Goal: Task Accomplishment & Management: Complete application form

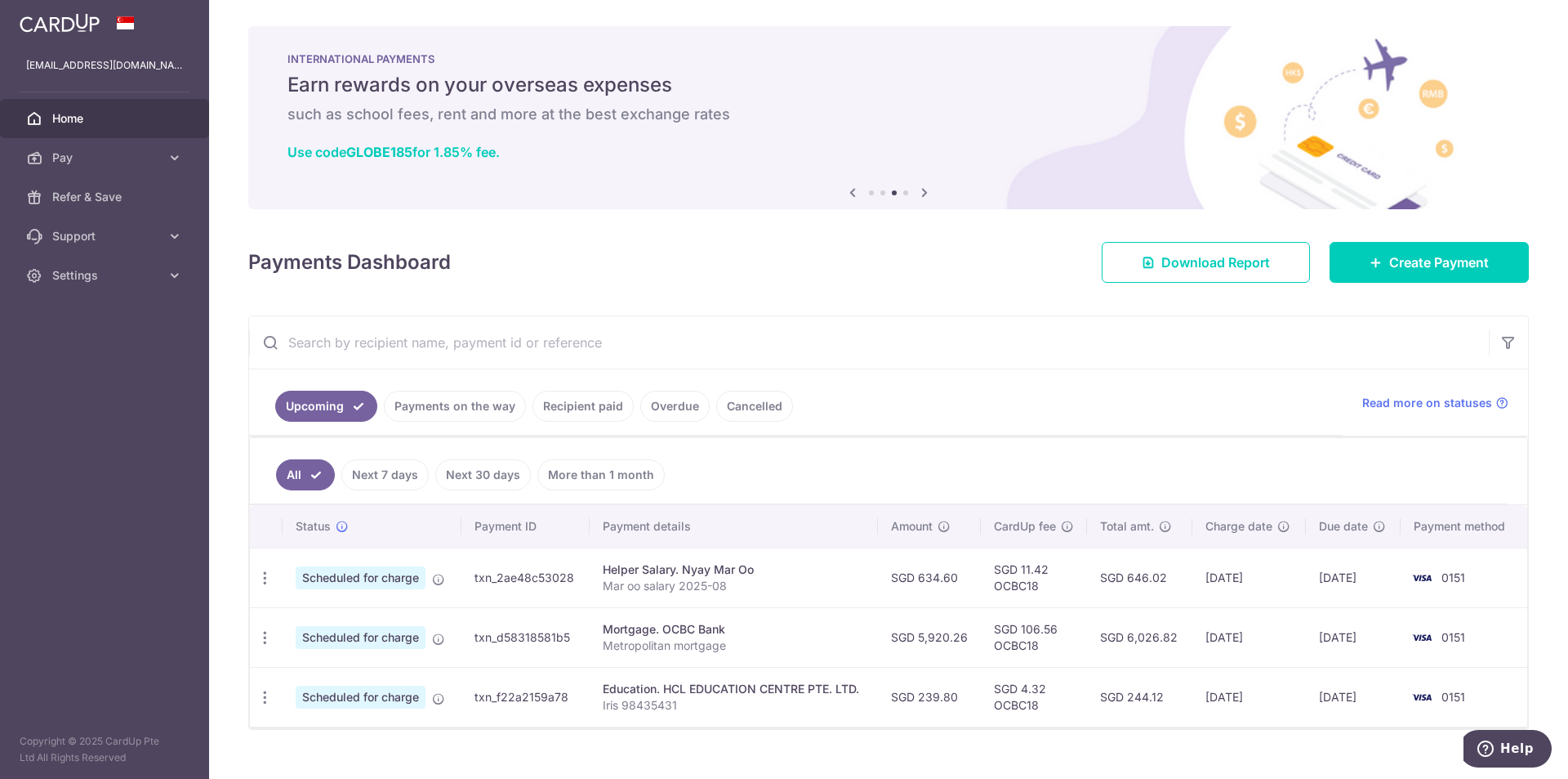
click at [476, 402] on link "Recipient paid" at bounding box center [583, 406] width 101 height 31
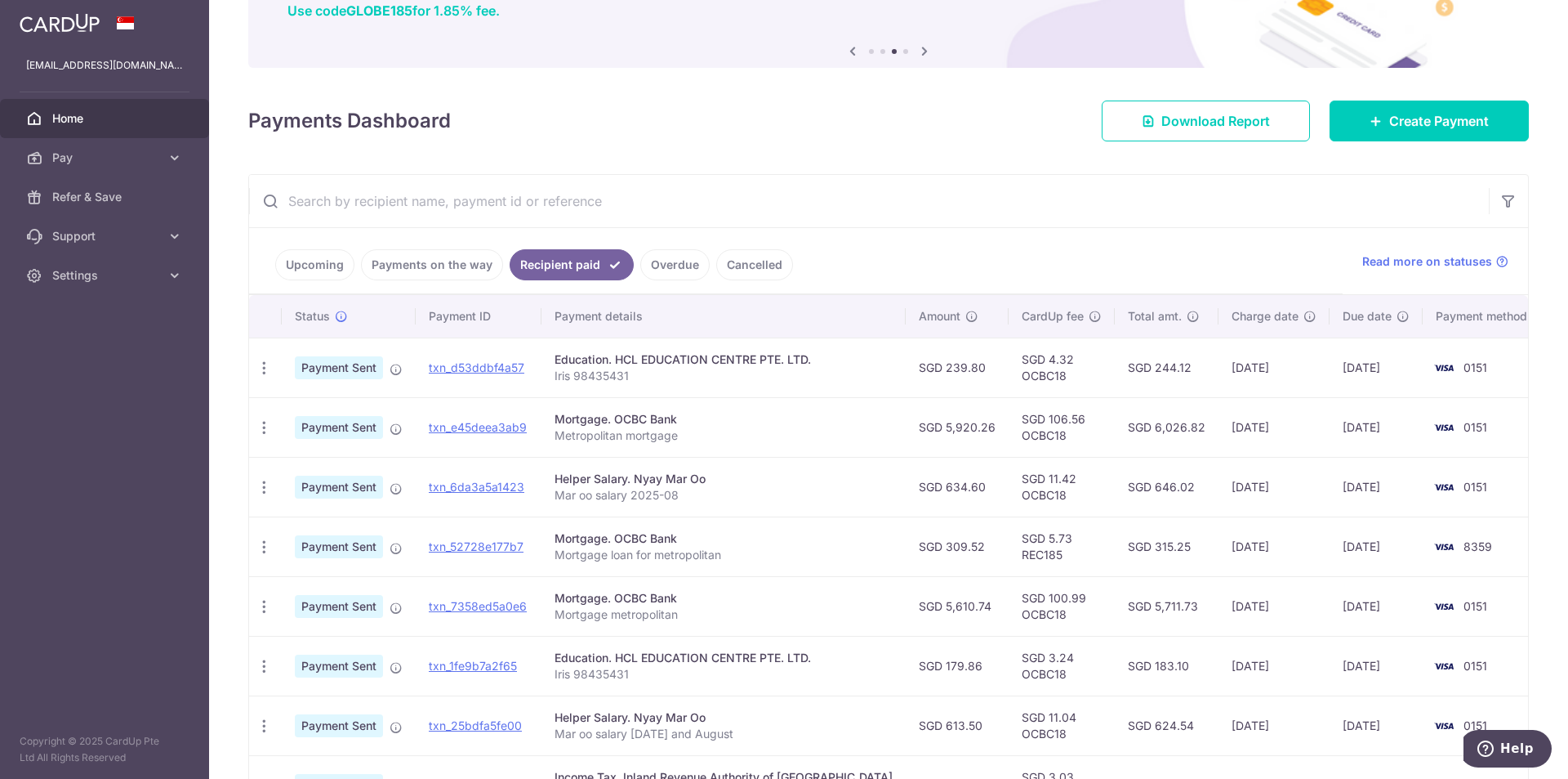
scroll to position [163, 0]
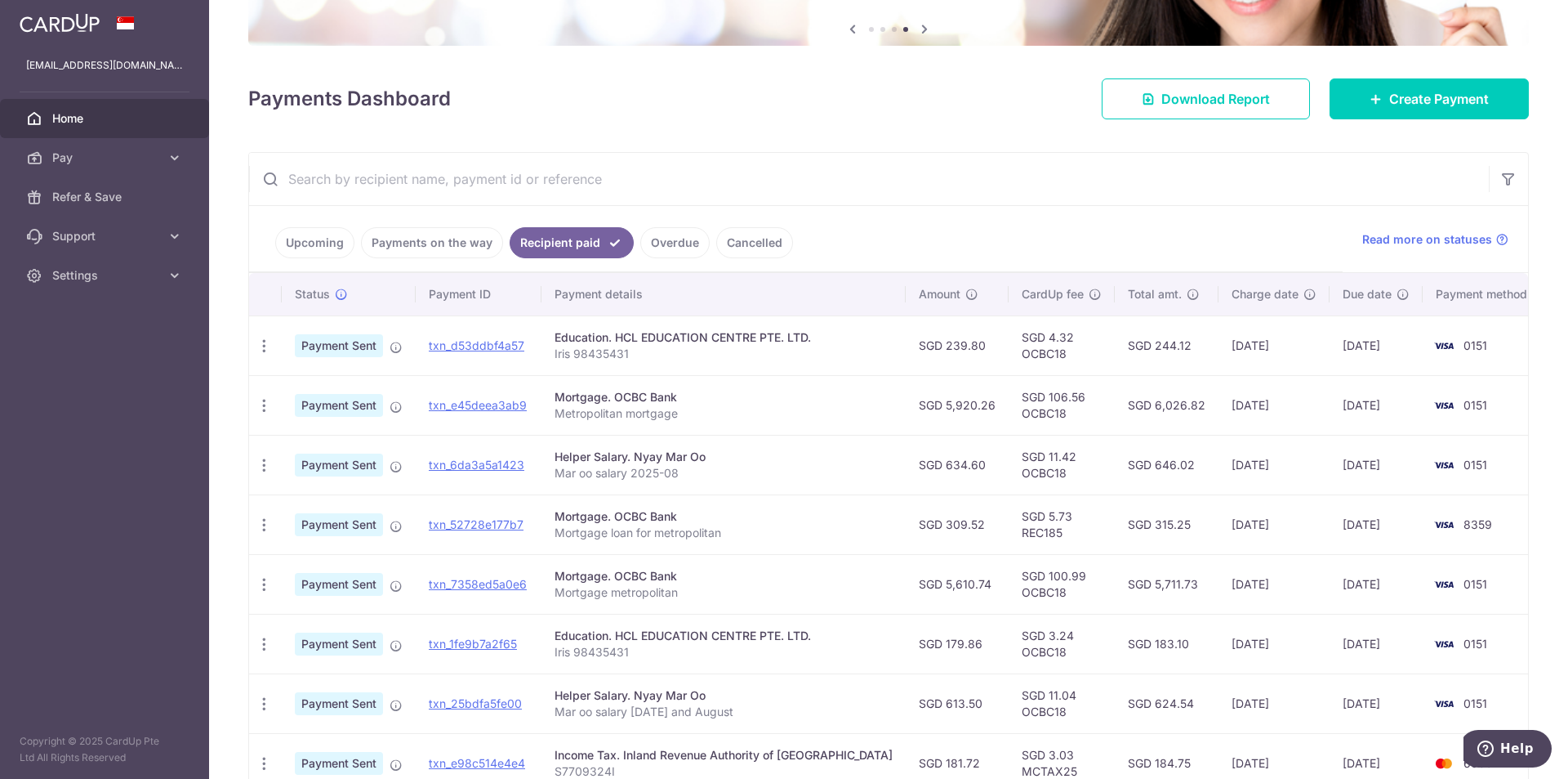
click at [476, 358] on td "20/08/2025" at bounding box center [1274, 345] width 111 height 60
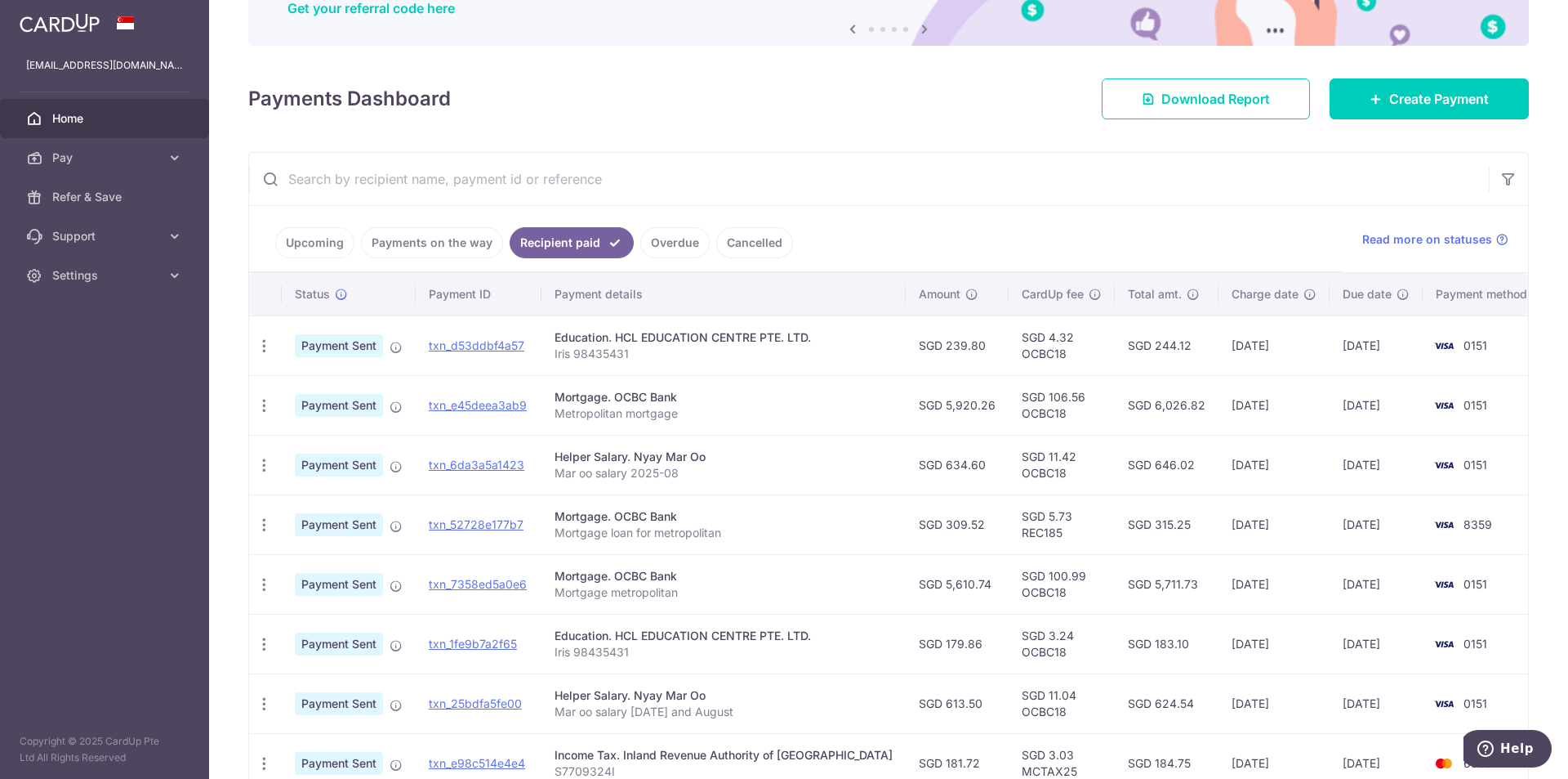
drag, startPoint x: 1119, startPoint y: 339, endPoint x: 1156, endPoint y: 345, distance: 37.5
click at [476, 345] on td "SGD 244.12" at bounding box center [1167, 345] width 104 height 60
copy td "244.12"
drag, startPoint x: 1119, startPoint y: 403, endPoint x: 1166, endPoint y: 404, distance: 47.0
click at [476, 404] on td "SGD 6,026.82" at bounding box center [1167, 404] width 104 height 60
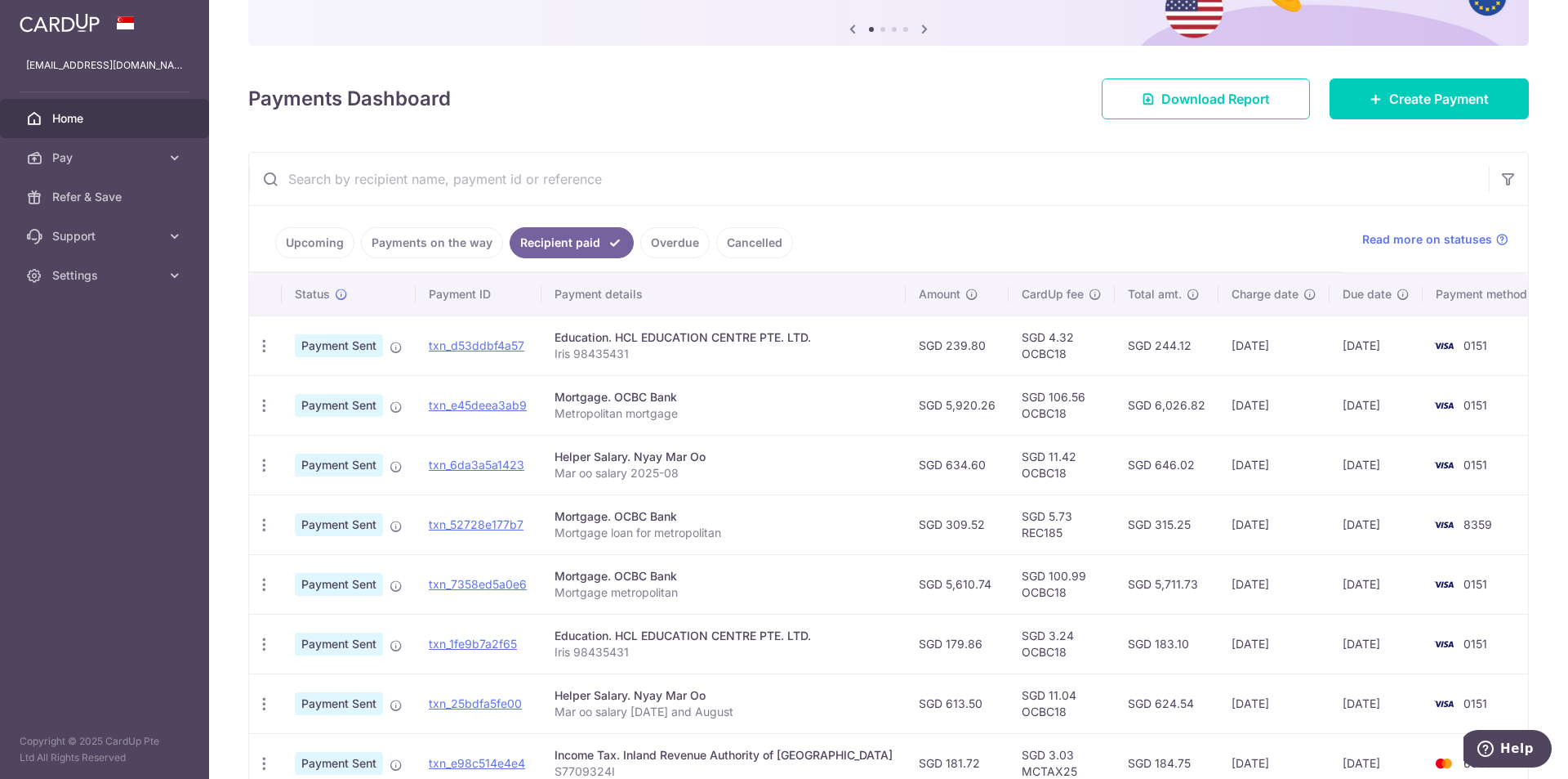
copy td "6,026.82"
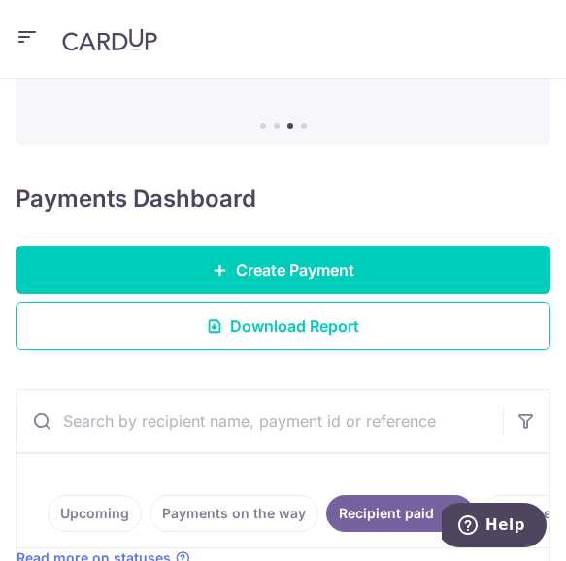
click at [465, 25] on header at bounding box center [283, 39] width 566 height 79
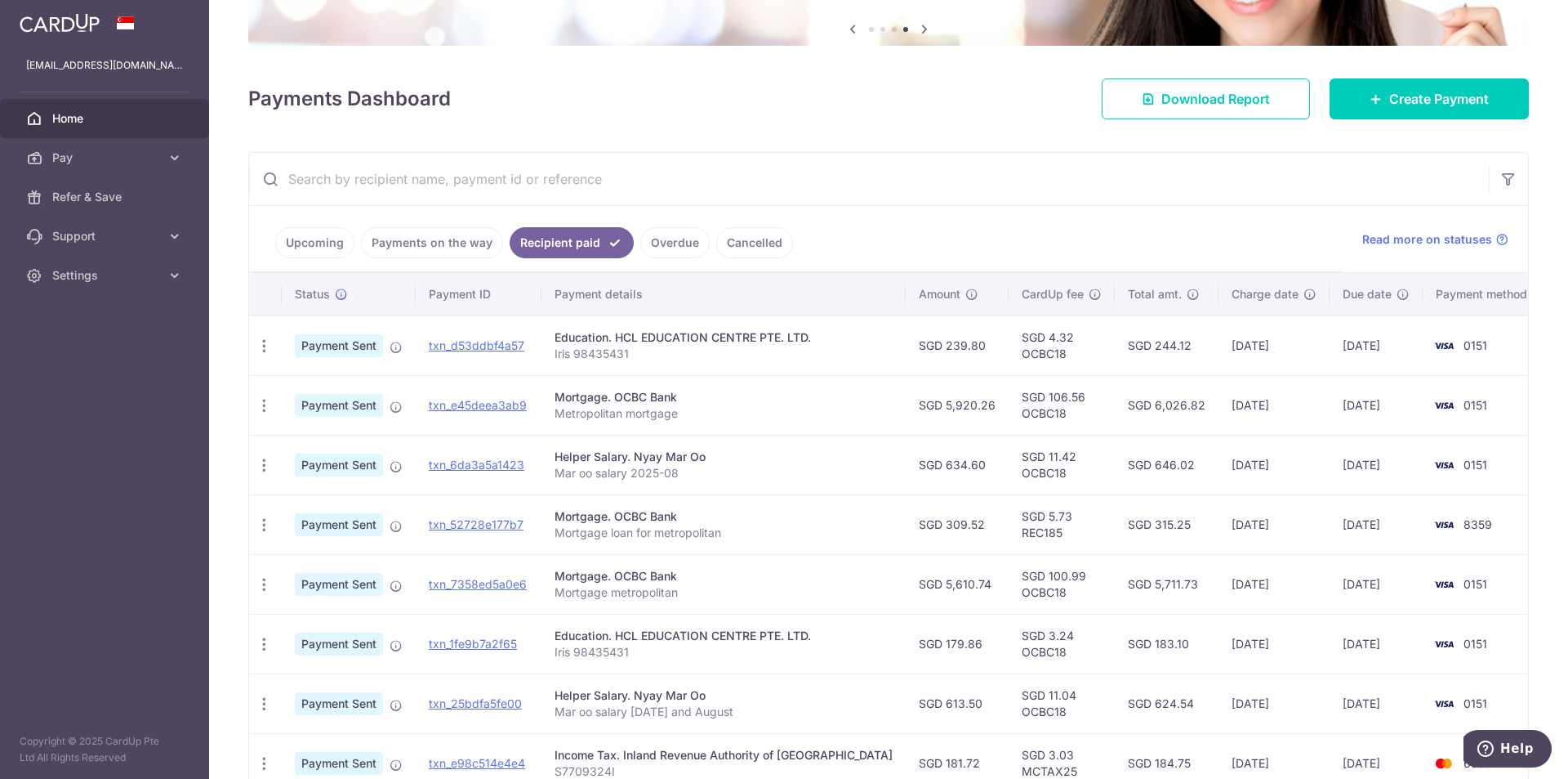
drag, startPoint x: 1121, startPoint y: 410, endPoint x: 1167, endPoint y: 405, distance: 46.3
click at [476, 405] on td "SGD 6,026.82" at bounding box center [1167, 404] width 104 height 60
copy td "6,026.82"
drag, startPoint x: 1119, startPoint y: 464, endPoint x: 1166, endPoint y: 468, distance: 47.2
click at [476, 468] on td "SGD 646.02" at bounding box center [1167, 464] width 104 height 60
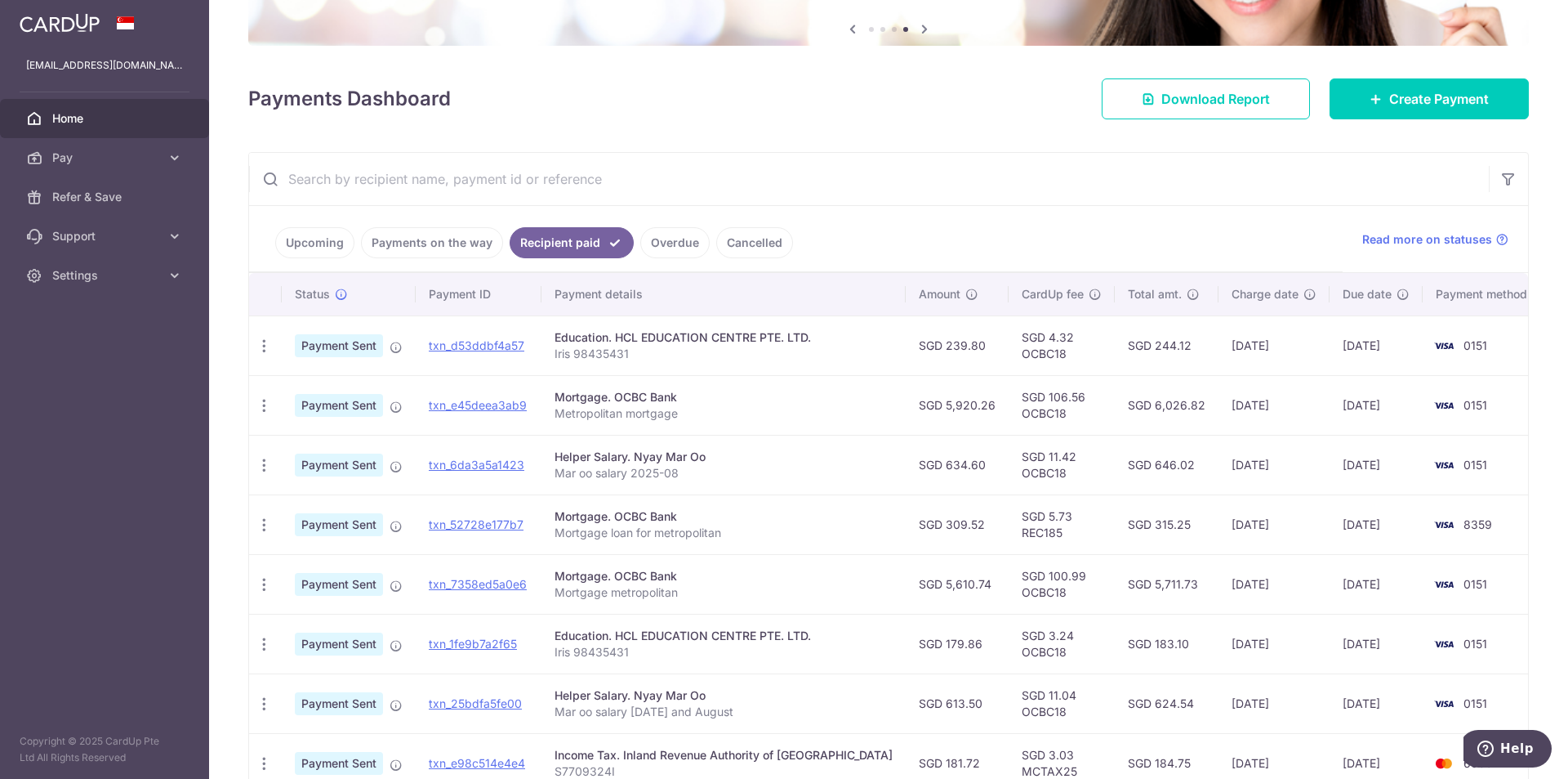
copy td "646.02"
click at [476, 472] on td "SGD 646.02" at bounding box center [1167, 464] width 104 height 60
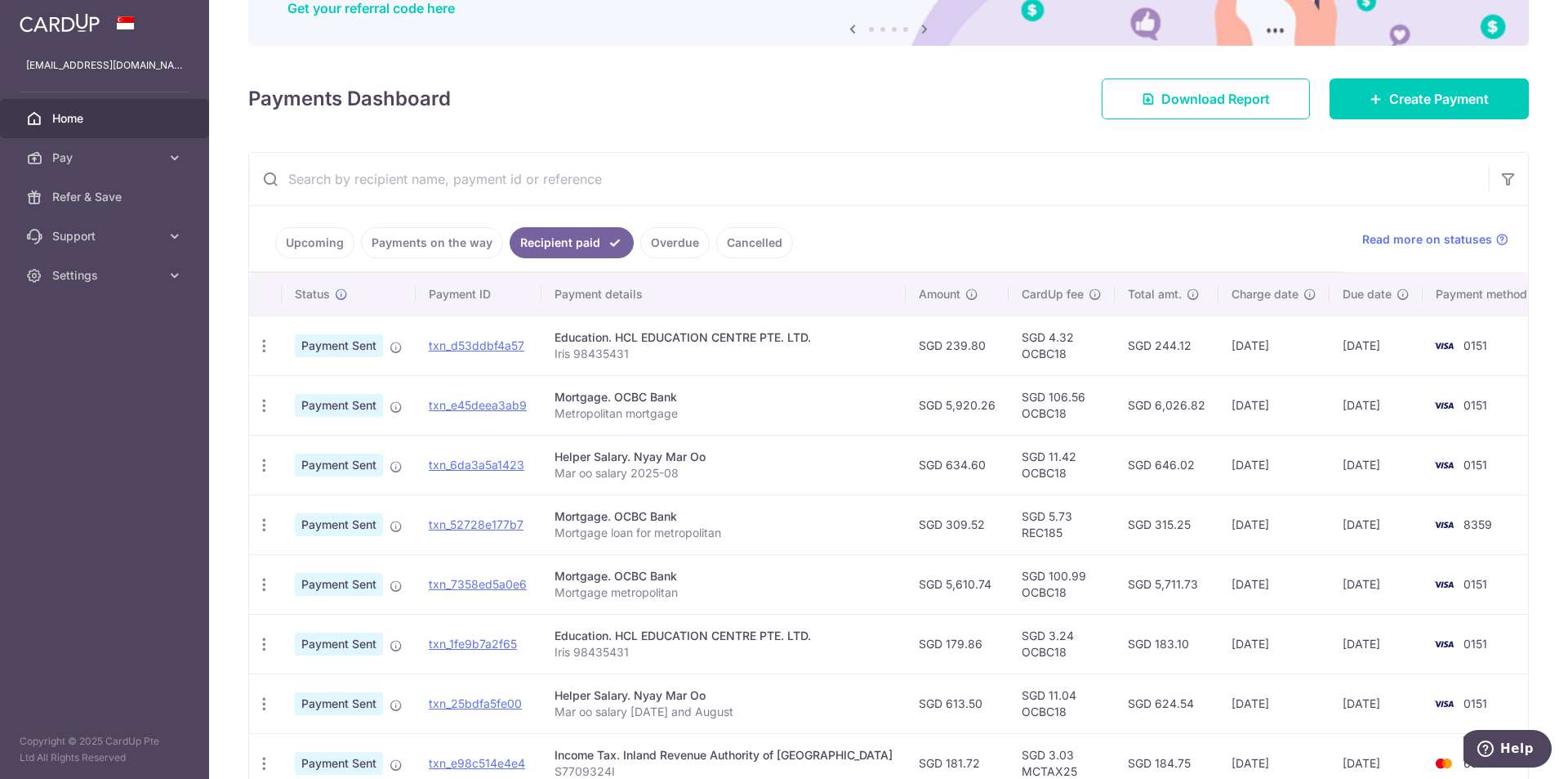
click at [311, 236] on link "Upcoming" at bounding box center [315, 243] width 79 height 31
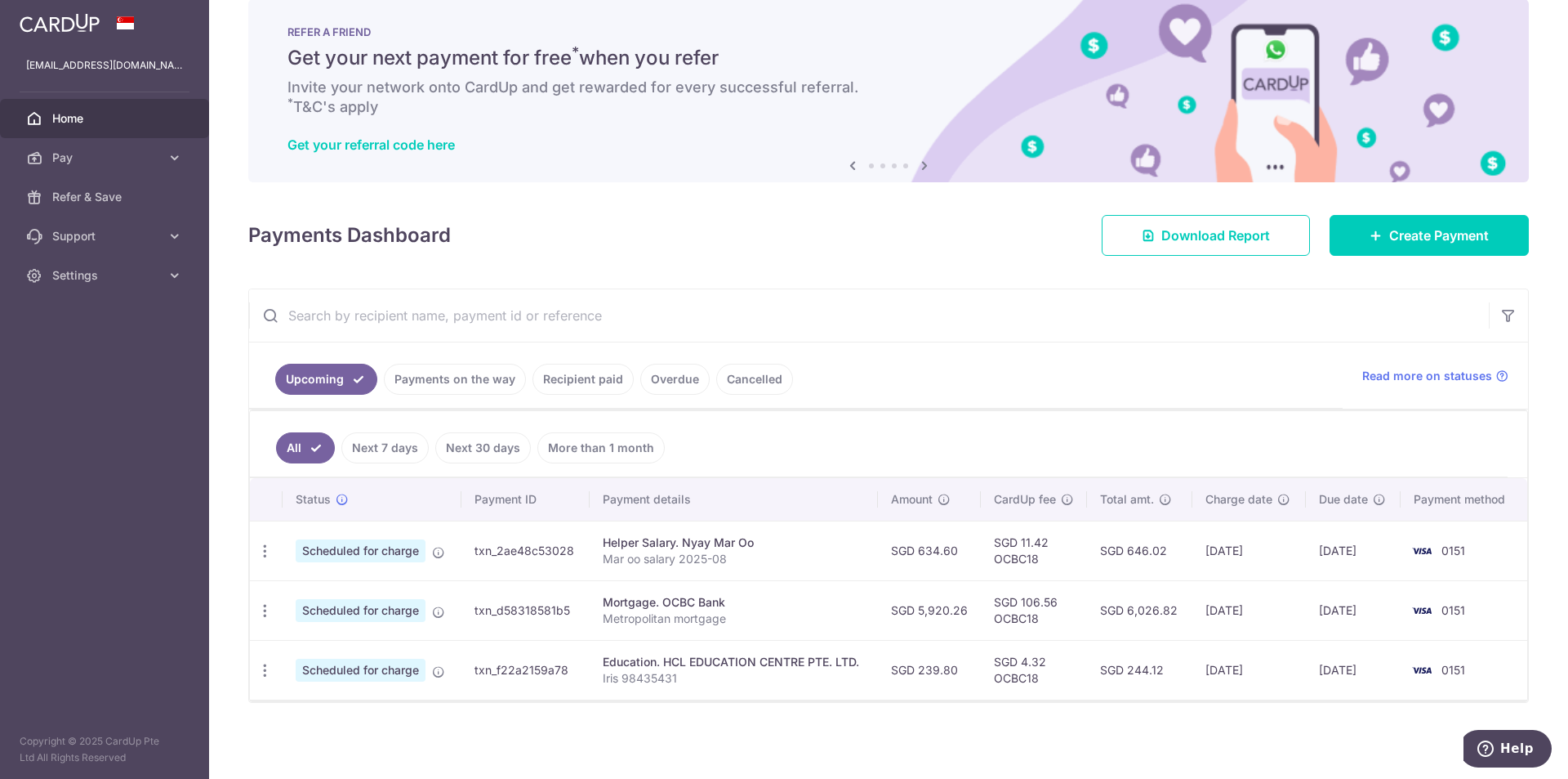
scroll to position [28, 0]
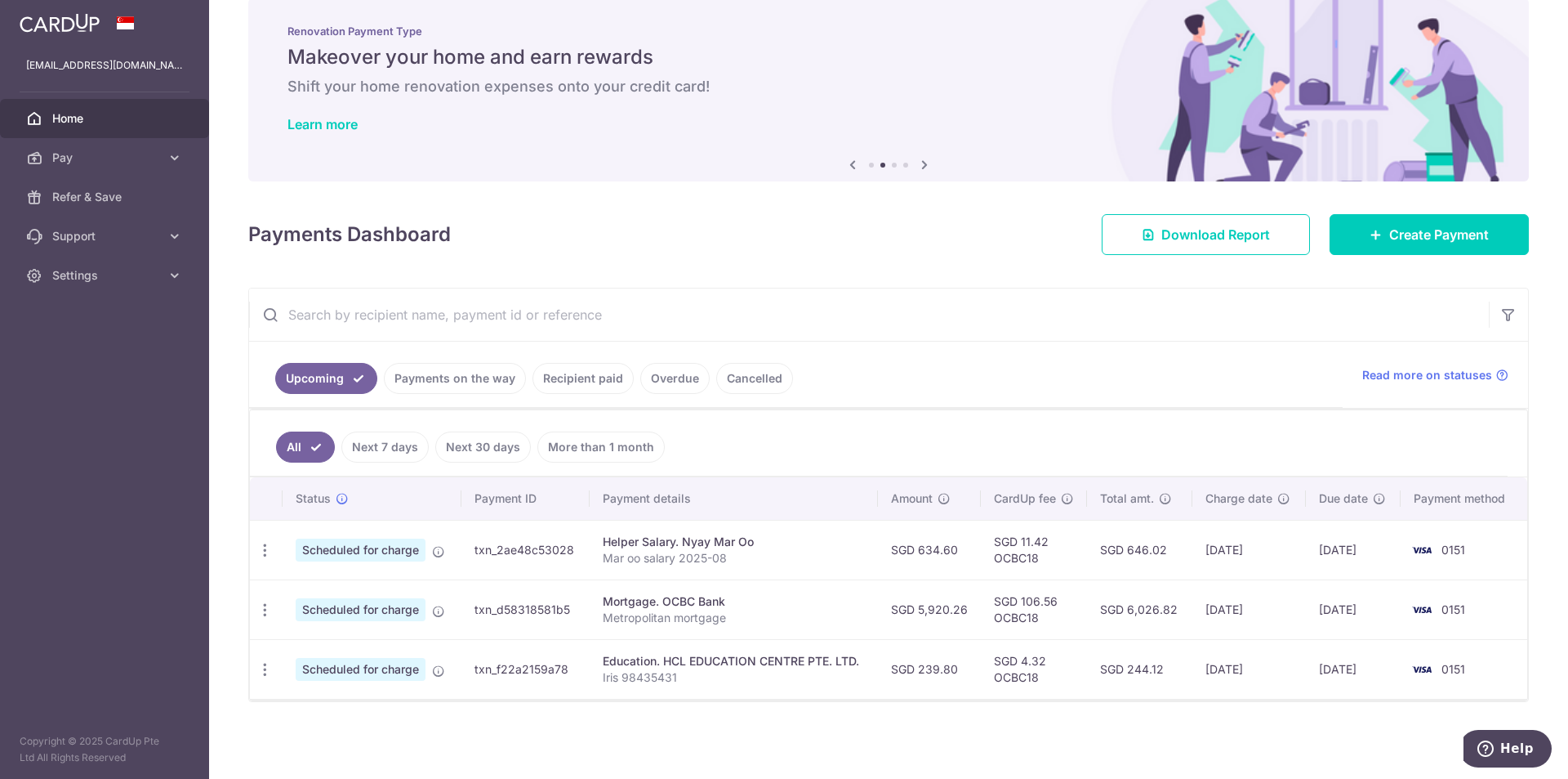
click at [476, 322] on input "text" at bounding box center [869, 315] width 1240 height 52
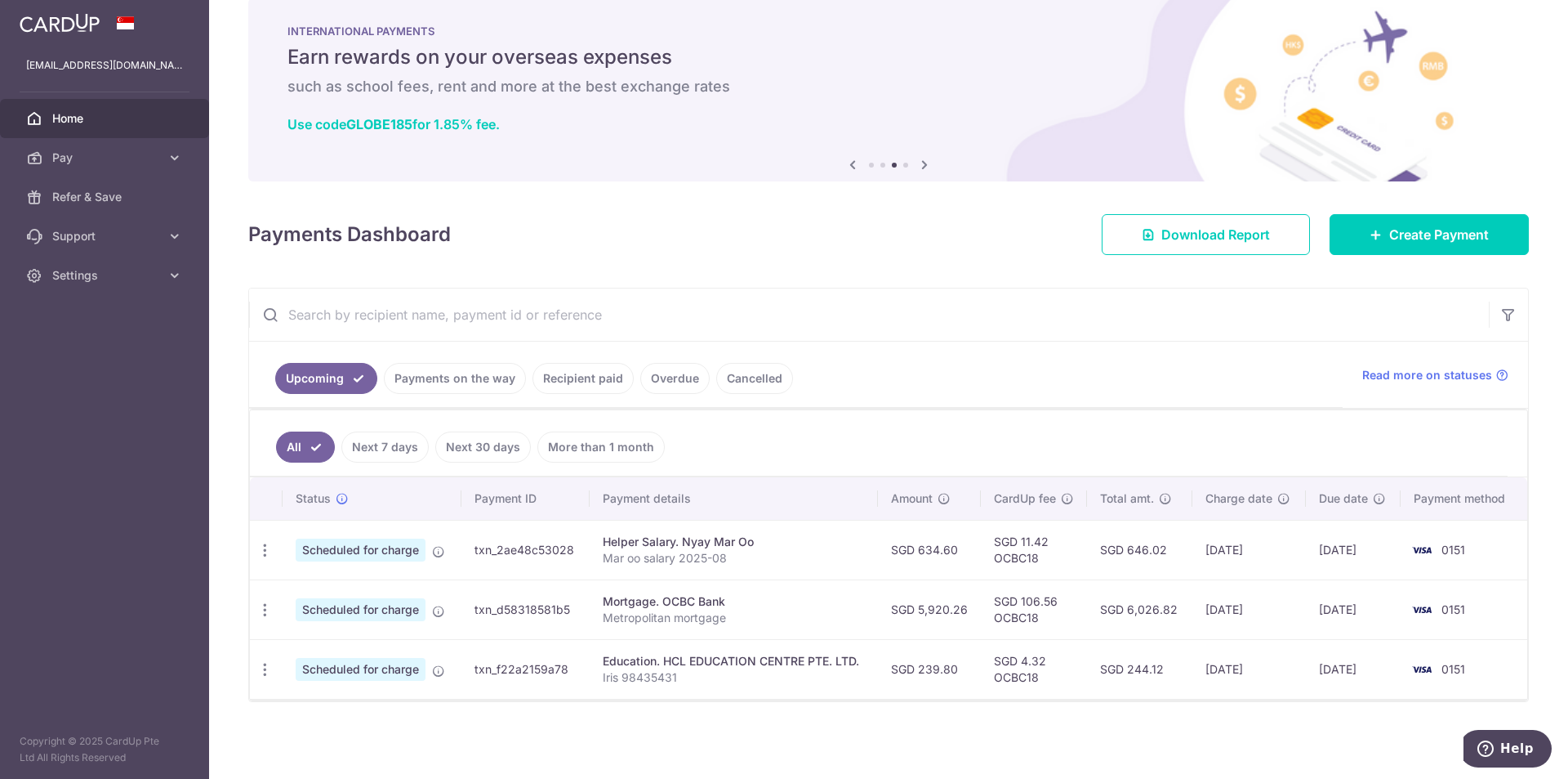
click at [476, 325] on input "text" at bounding box center [869, 315] width 1240 height 52
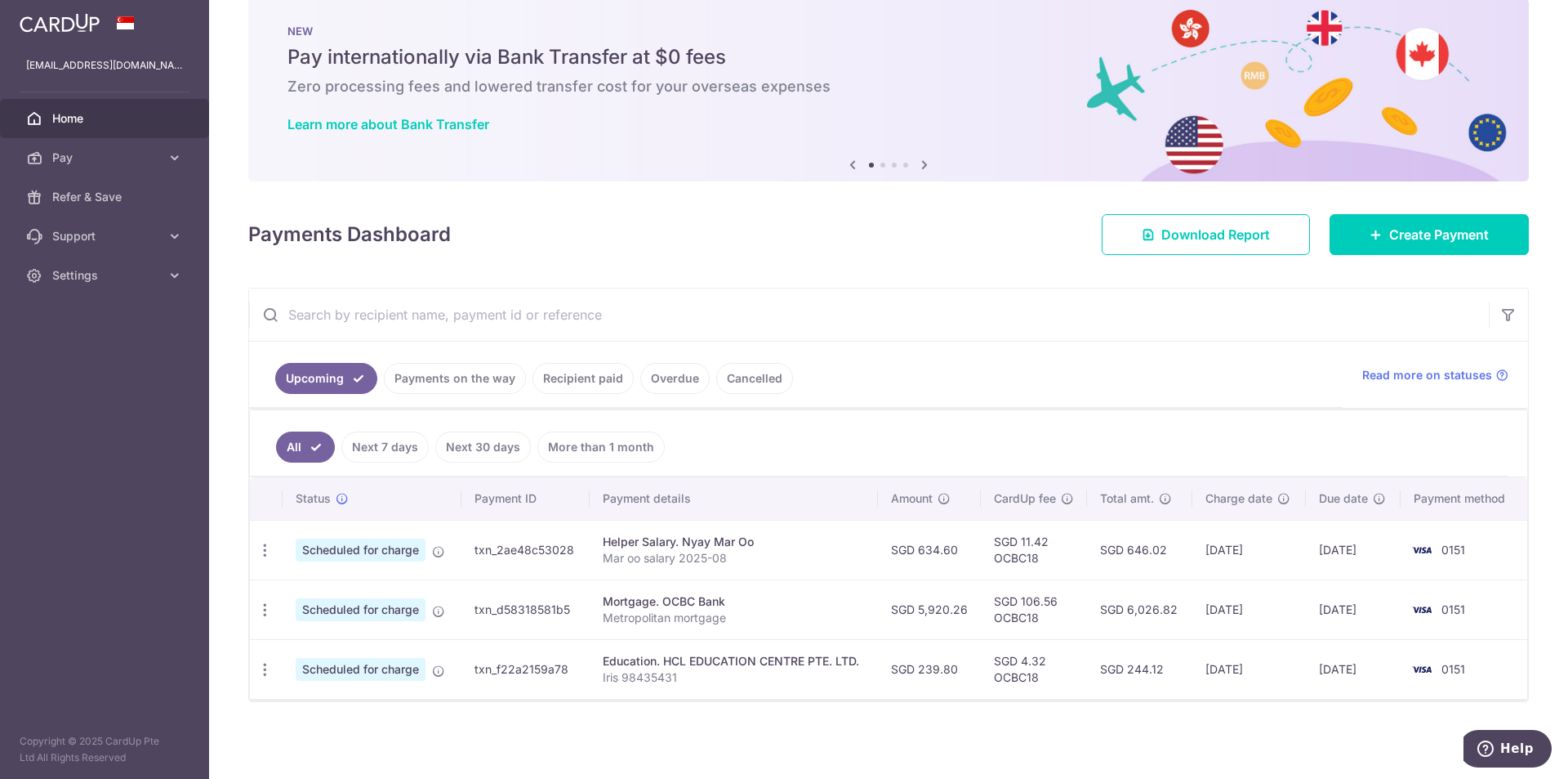
click at [476, 381] on link "Recipient paid" at bounding box center [583, 378] width 101 height 31
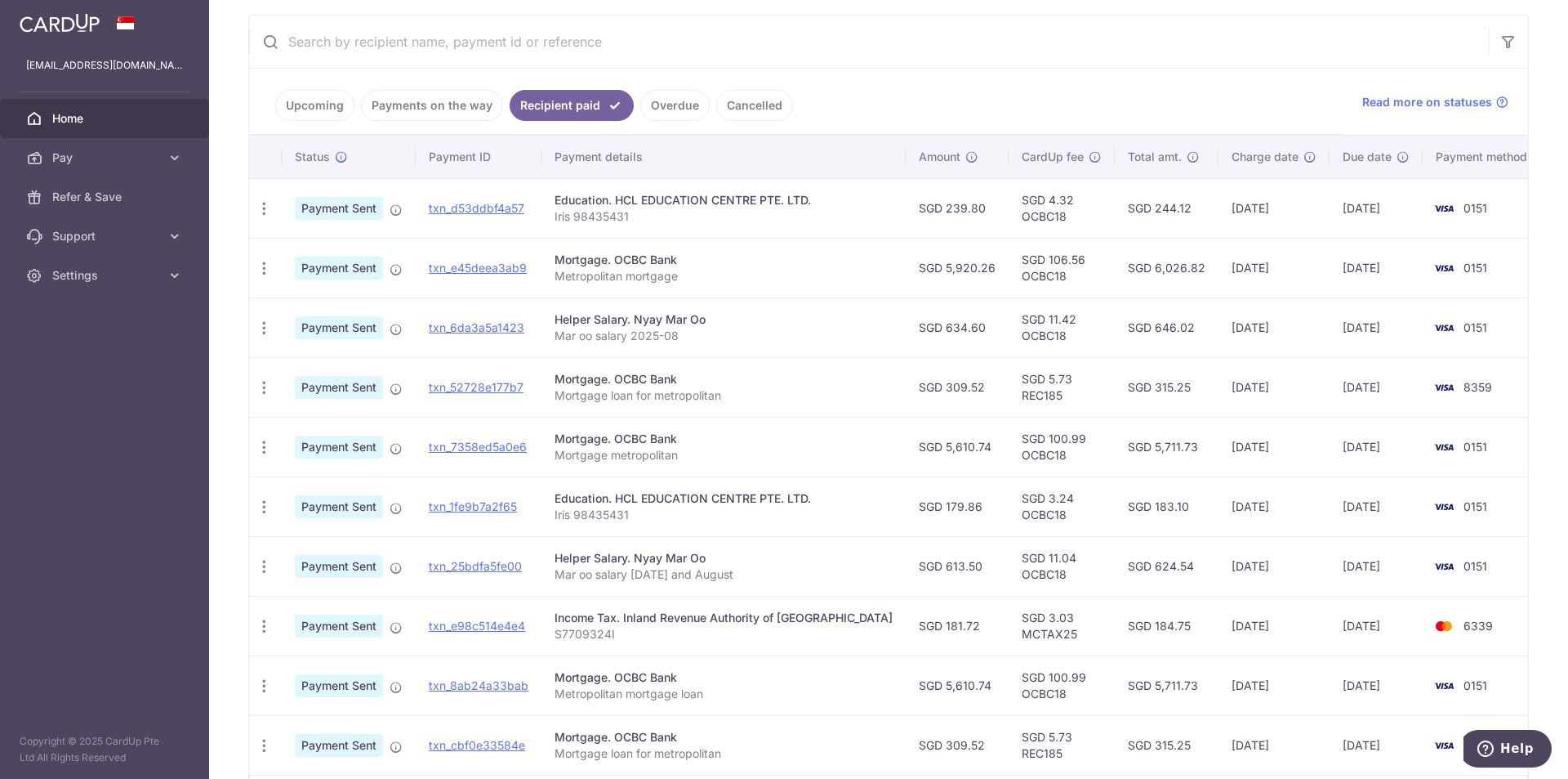
scroll to position [415, 0]
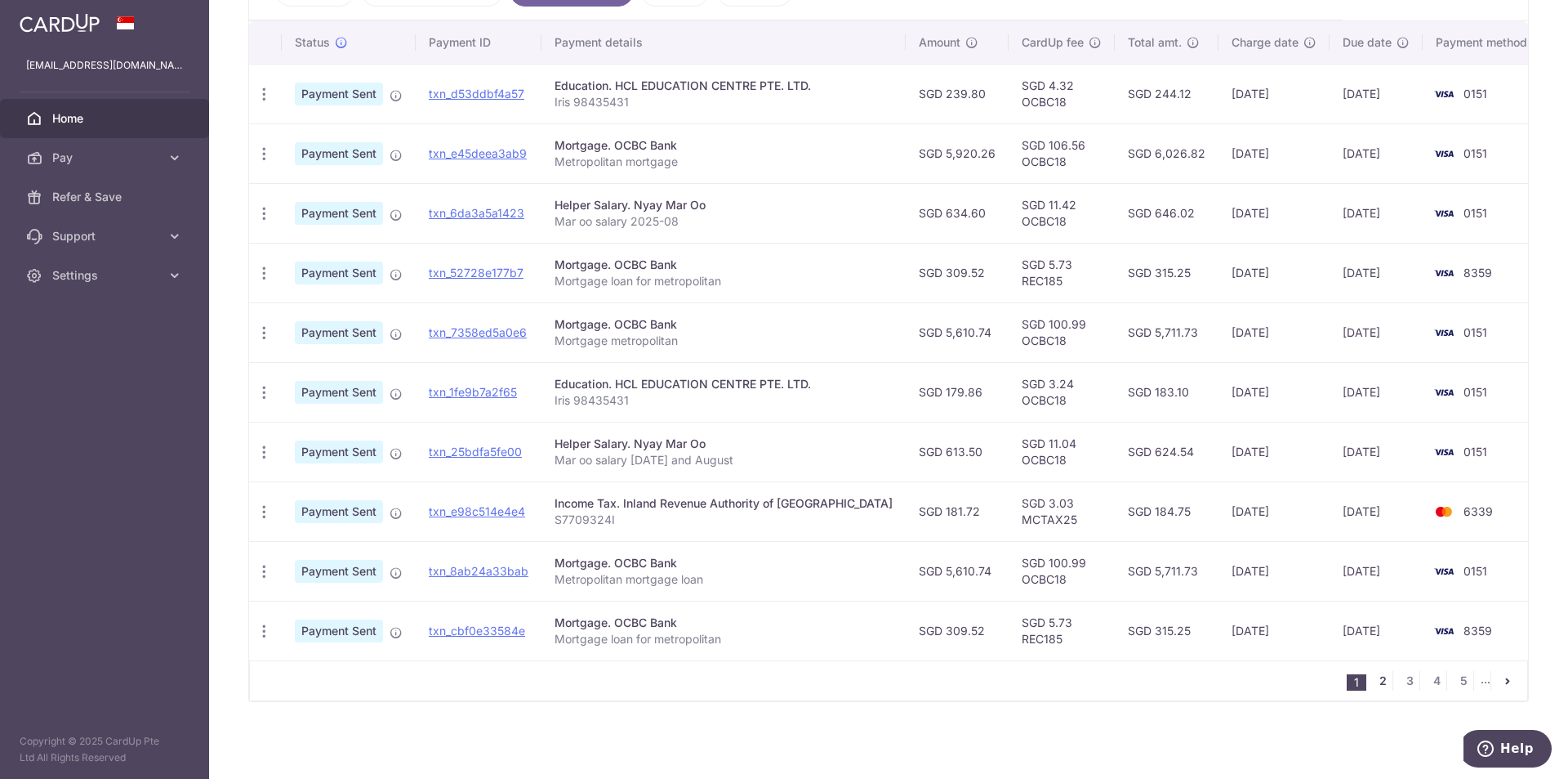
click at [476, 472] on link "2" at bounding box center [1382, 680] width 19 height 19
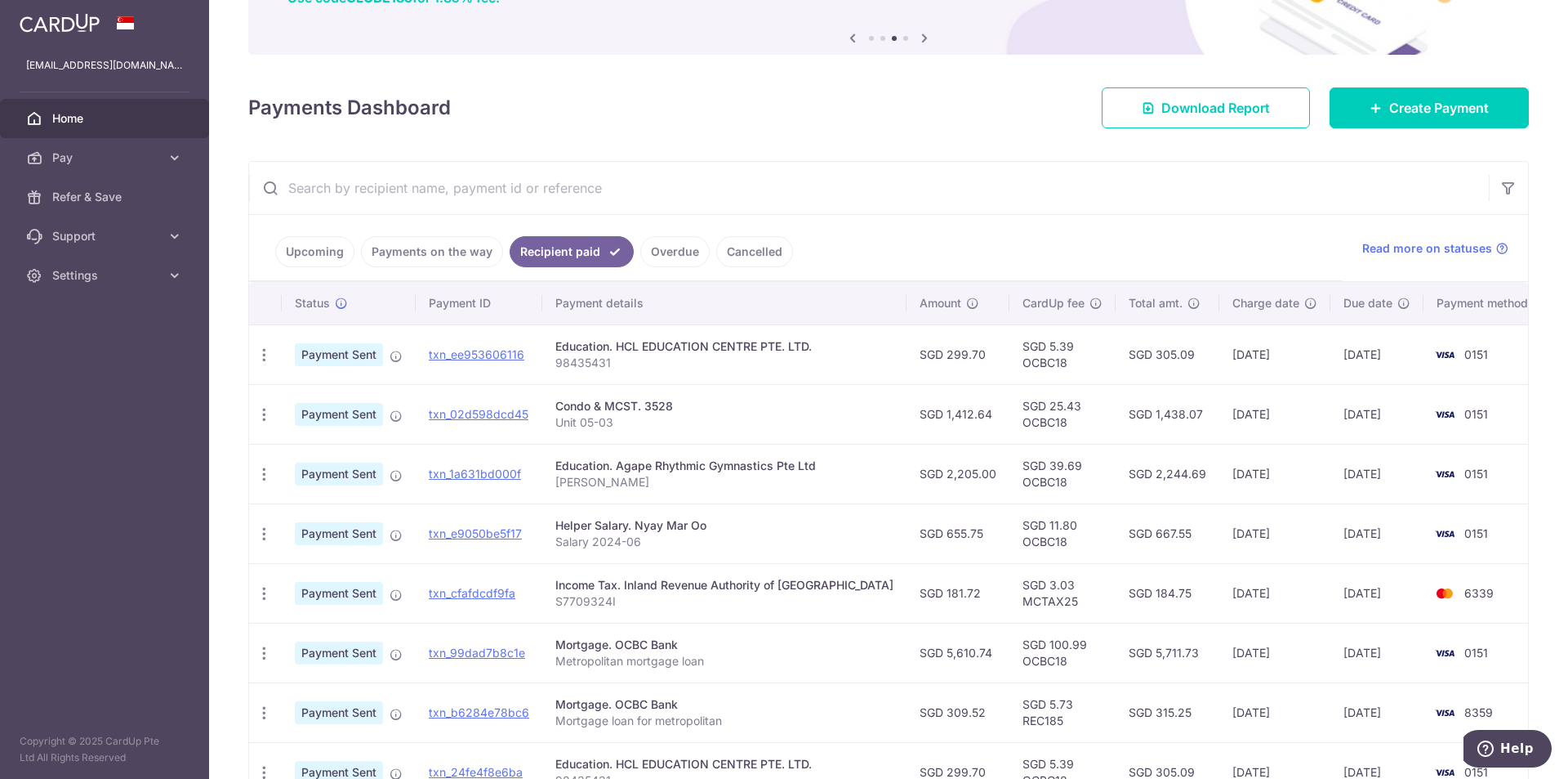
scroll to position [163, 0]
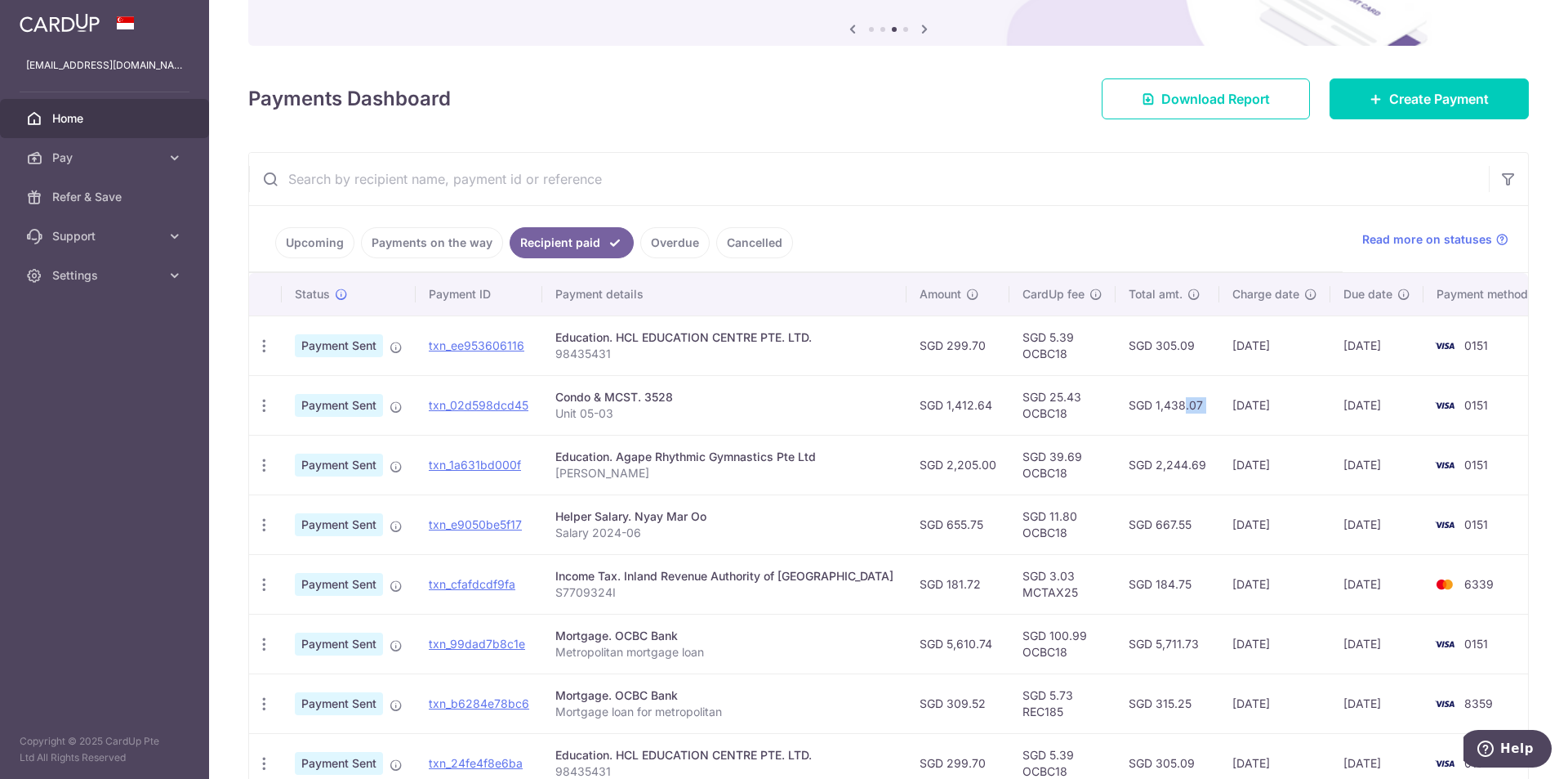
drag, startPoint x: 1119, startPoint y: 405, endPoint x: 1187, endPoint y: 406, distance: 68.0
click at [476, 406] on tr "PDF Receipt Payment Sent txn_02d598dcd45 Condo & MCST. 3528 Unit 05-03 SGD 1,41…" at bounding box center [898, 404] width 1299 height 60
copy tr "1,438.07"
click at [476, 406] on td "SGD 25.43 OCBC18" at bounding box center [1062, 404] width 106 height 60
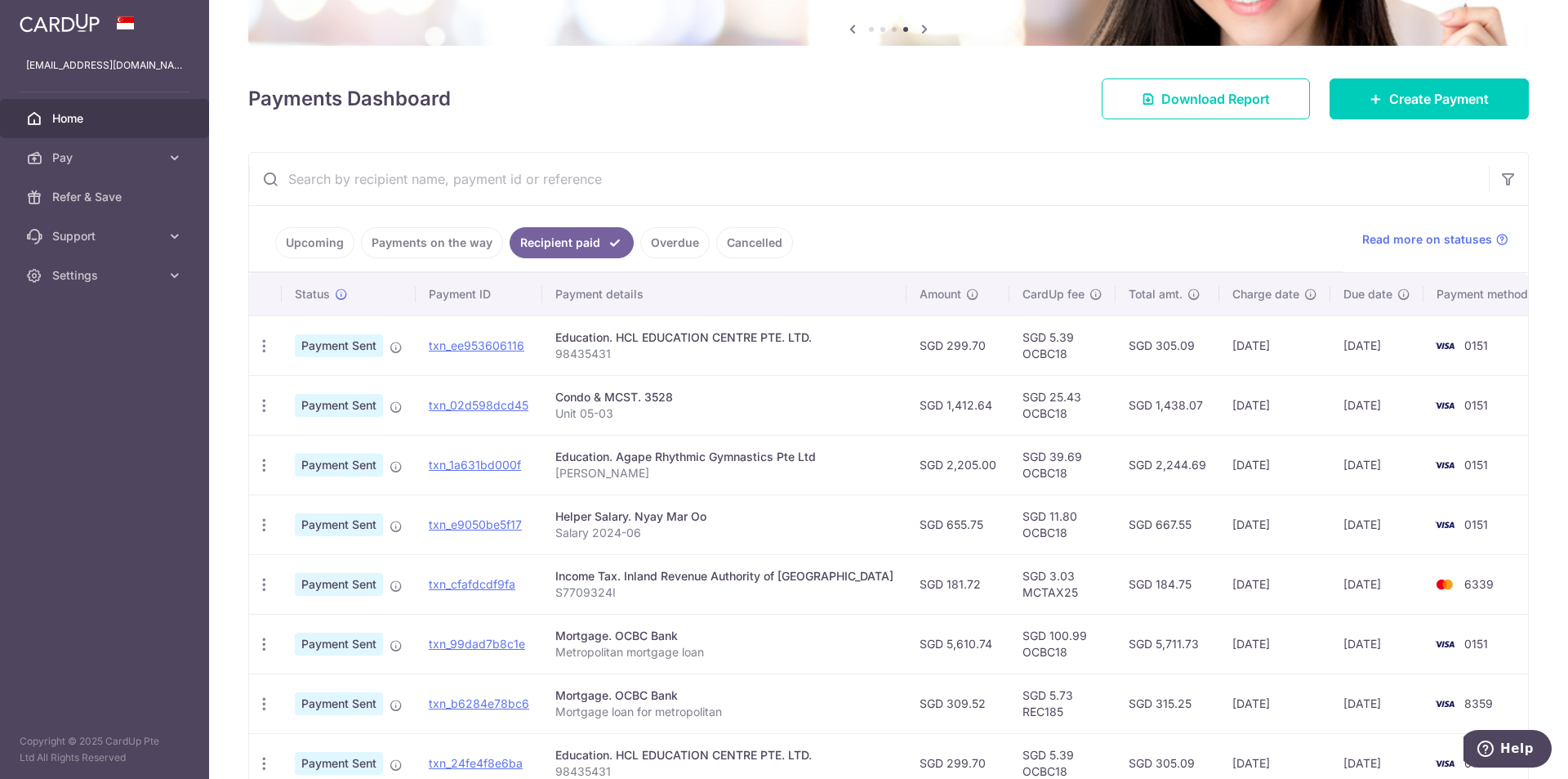
drag, startPoint x: 910, startPoint y: 403, endPoint x: 969, endPoint y: 403, distance: 59.0
click at [476, 403] on td "SGD 1,412.64" at bounding box center [958, 404] width 103 height 60
copy td "1,412.64"
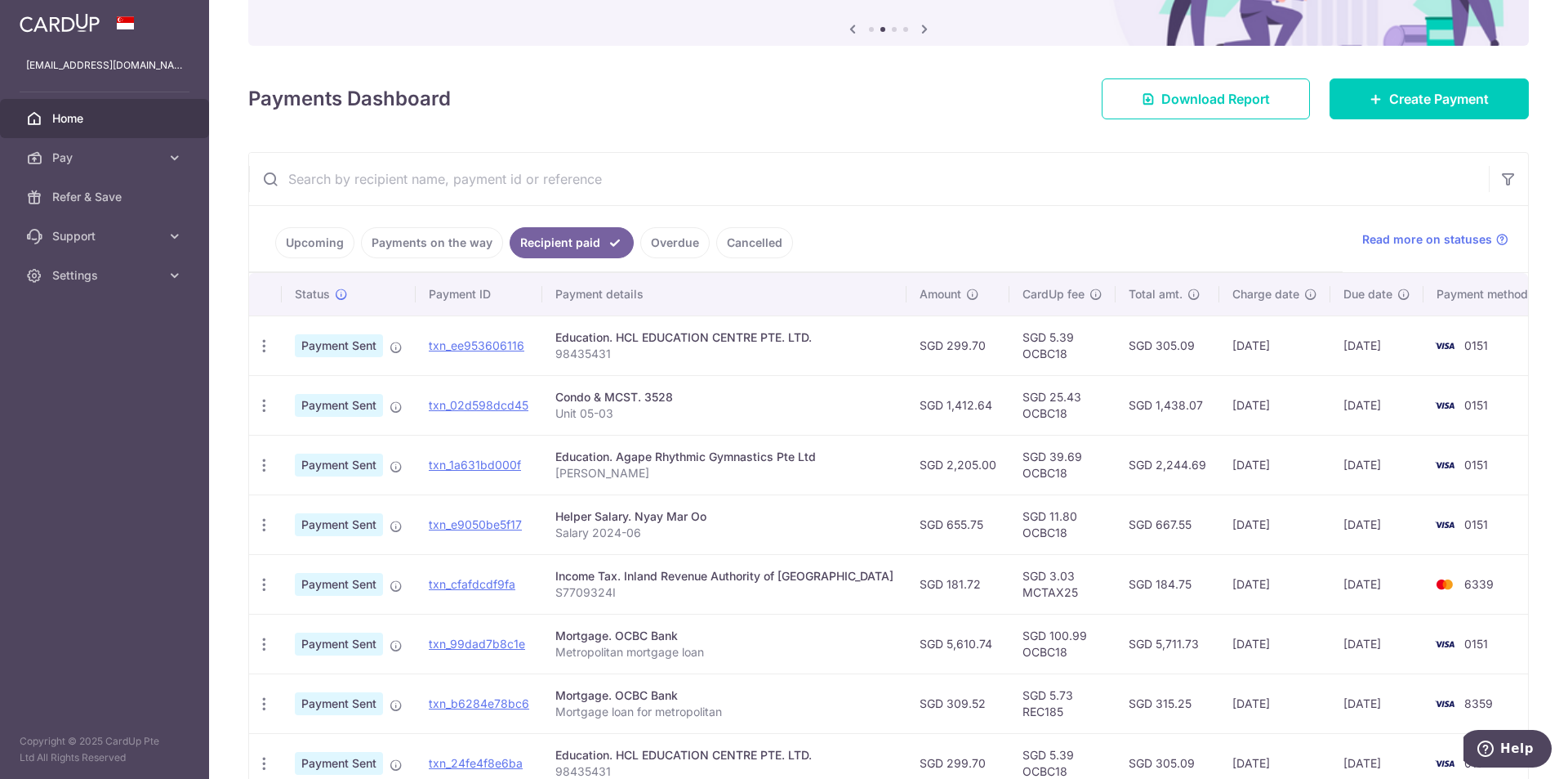
click at [320, 246] on link "Upcoming" at bounding box center [315, 243] width 79 height 31
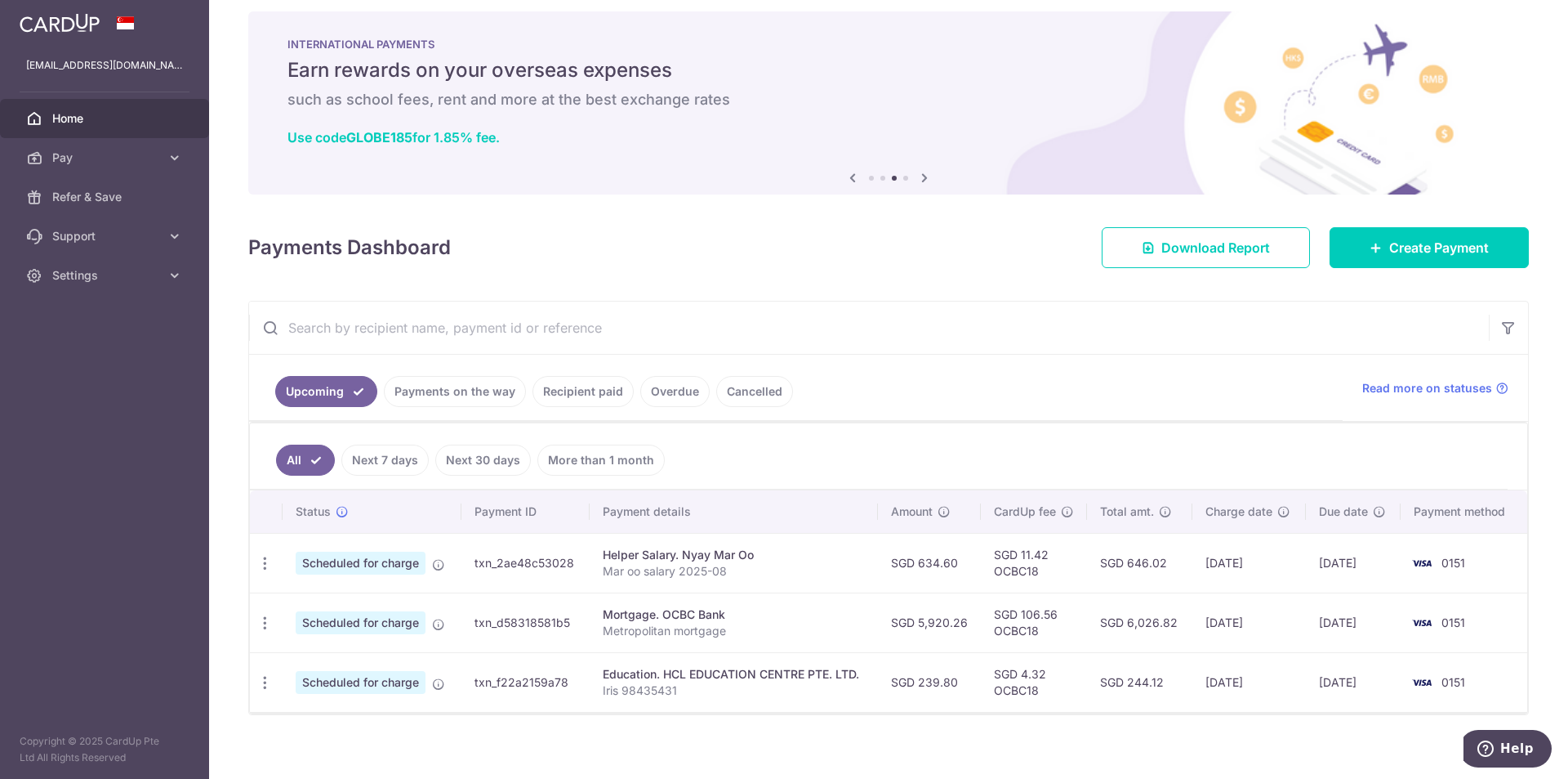
scroll to position [28, 0]
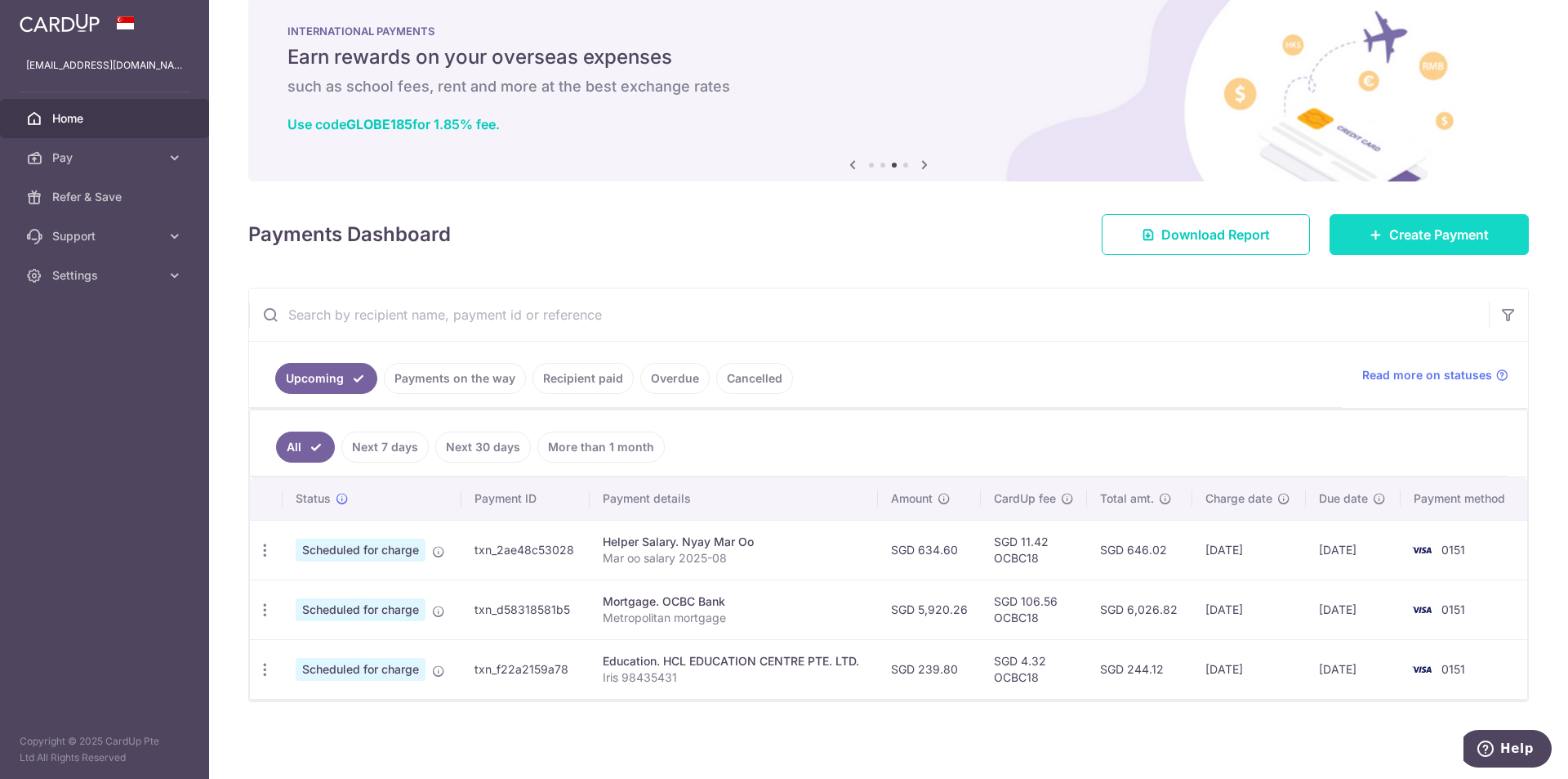
click at [476, 240] on span "Create Payment" at bounding box center [1439, 234] width 99 height 19
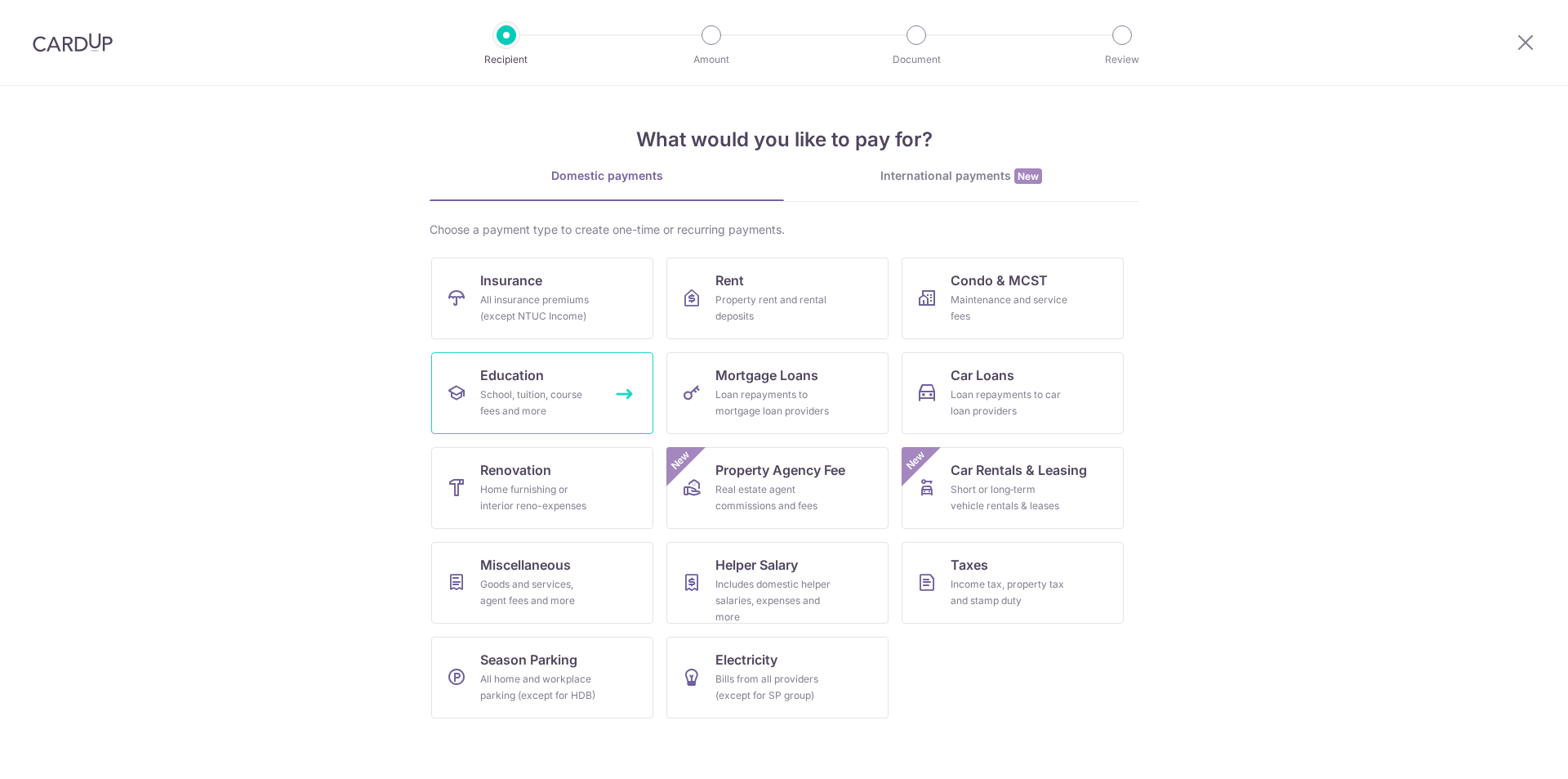
click at [476, 373] on link "Education School, tuition, course fees and more" at bounding box center [542, 392] width 222 height 82
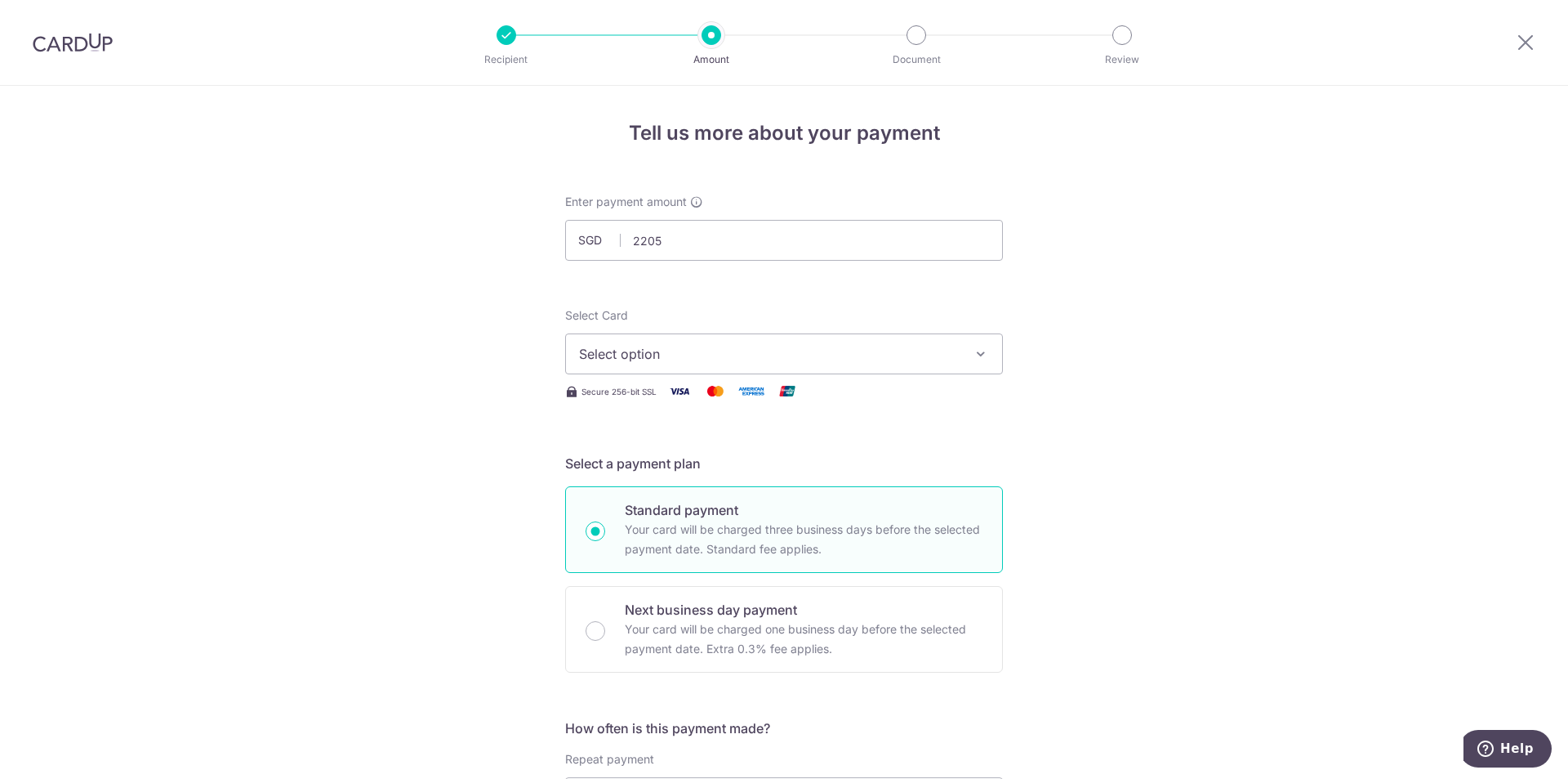
type input "2,205.00"
click at [816, 358] on span "Select option" at bounding box center [769, 354] width 380 height 19
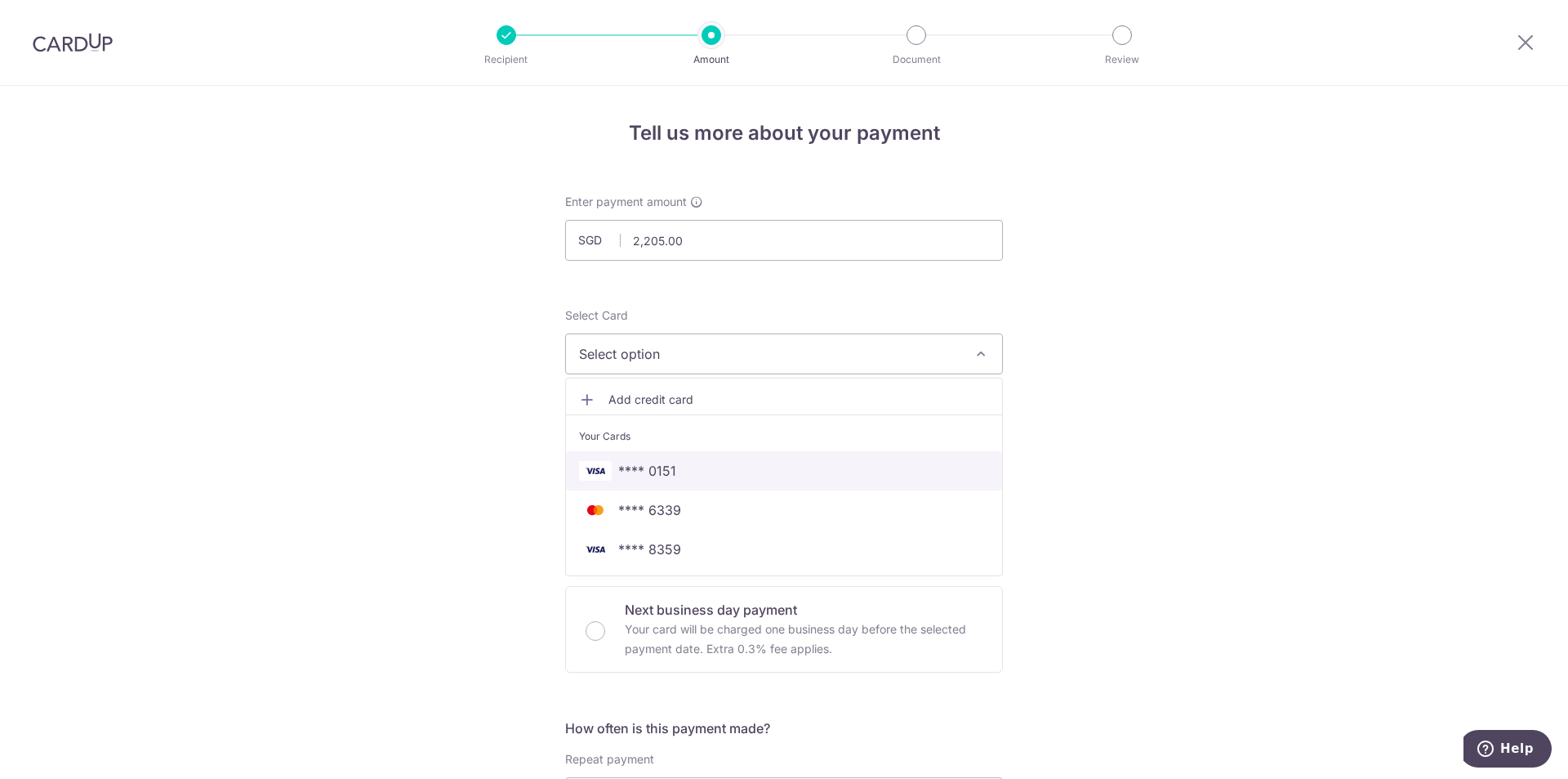
click at [777, 463] on span "**** 0151" at bounding box center [784, 470] width 410 height 19
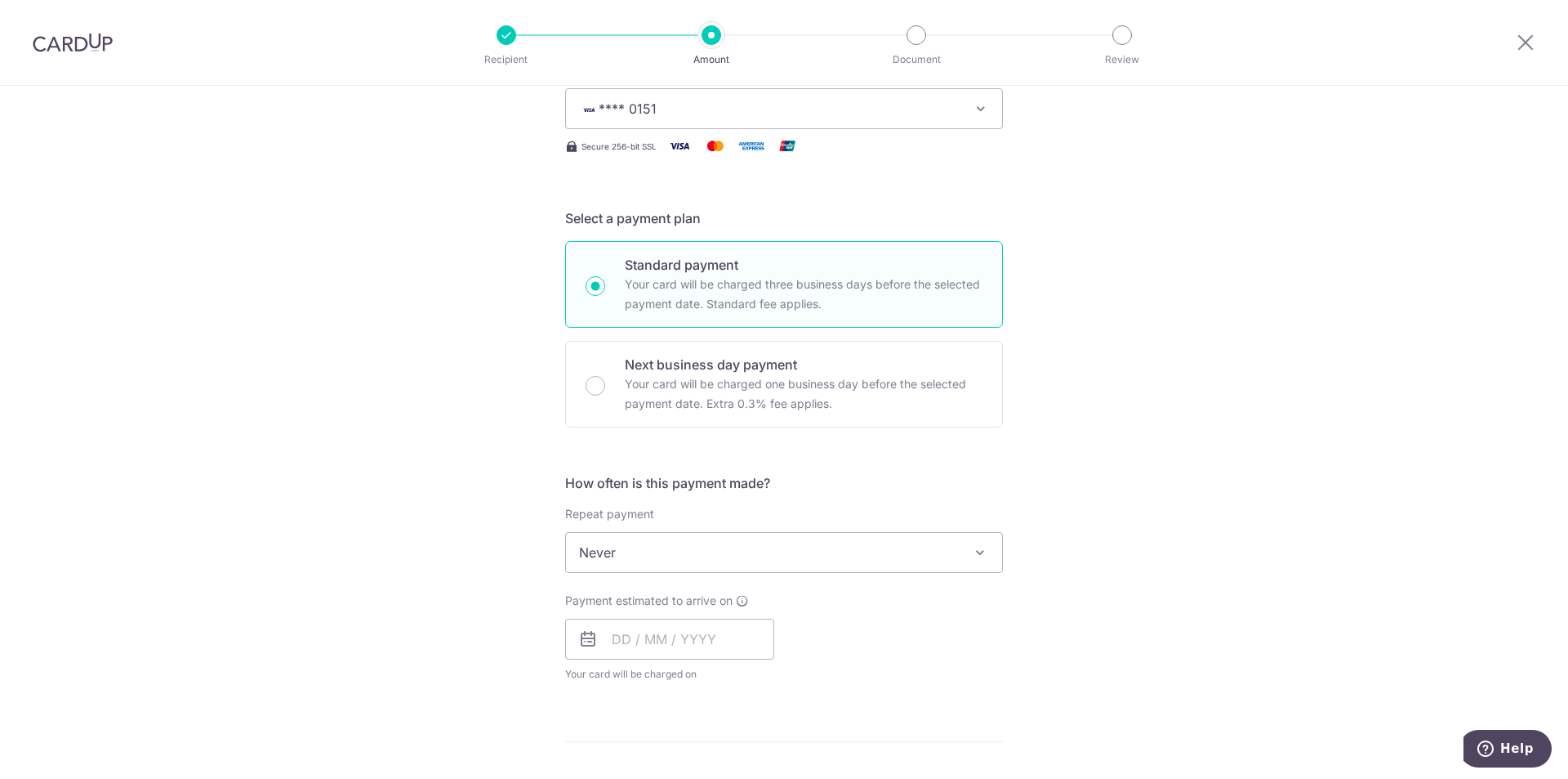
scroll to position [327, 0]
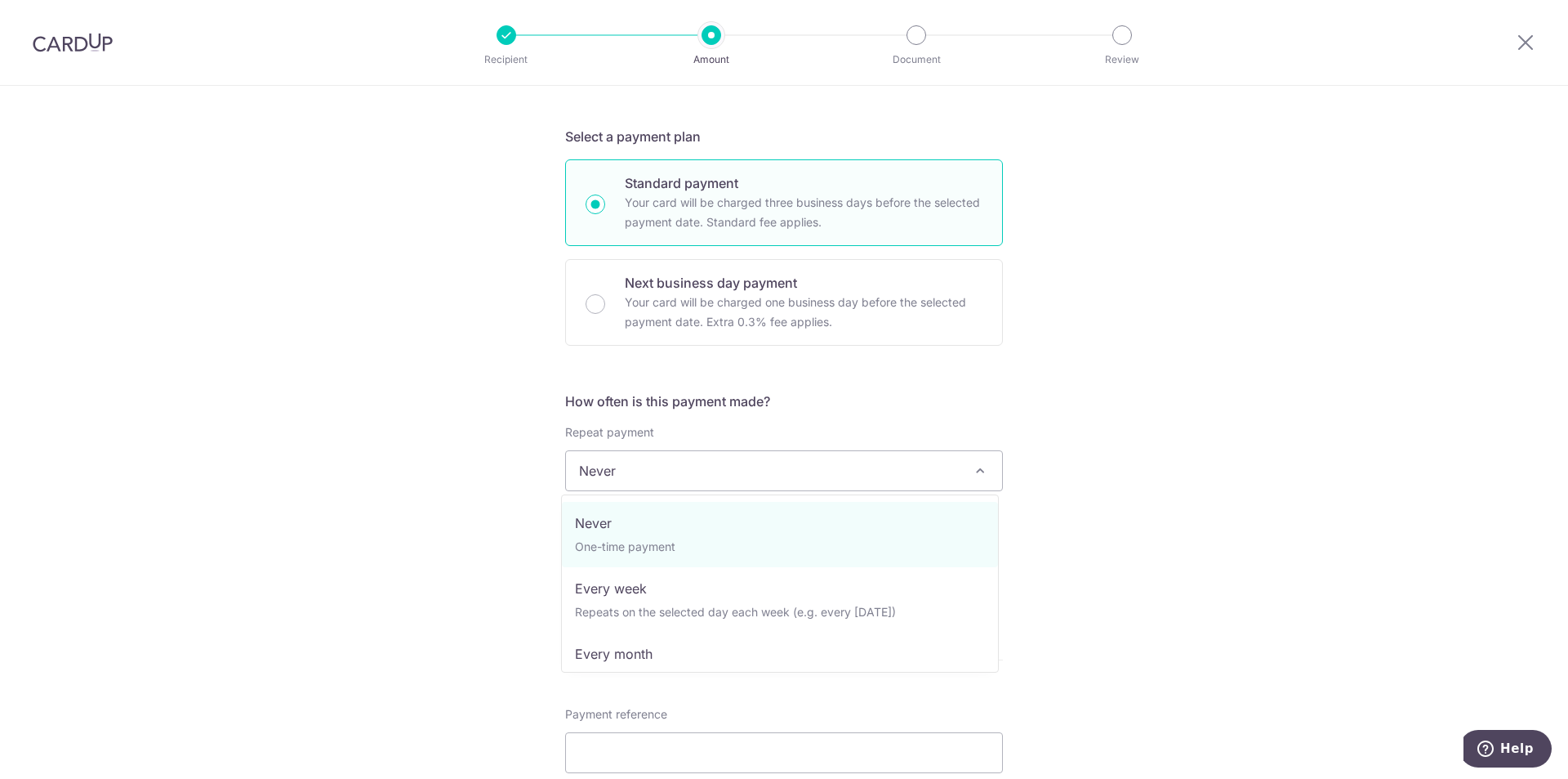
click at [726, 453] on span "Never" at bounding box center [784, 471] width 436 height 40
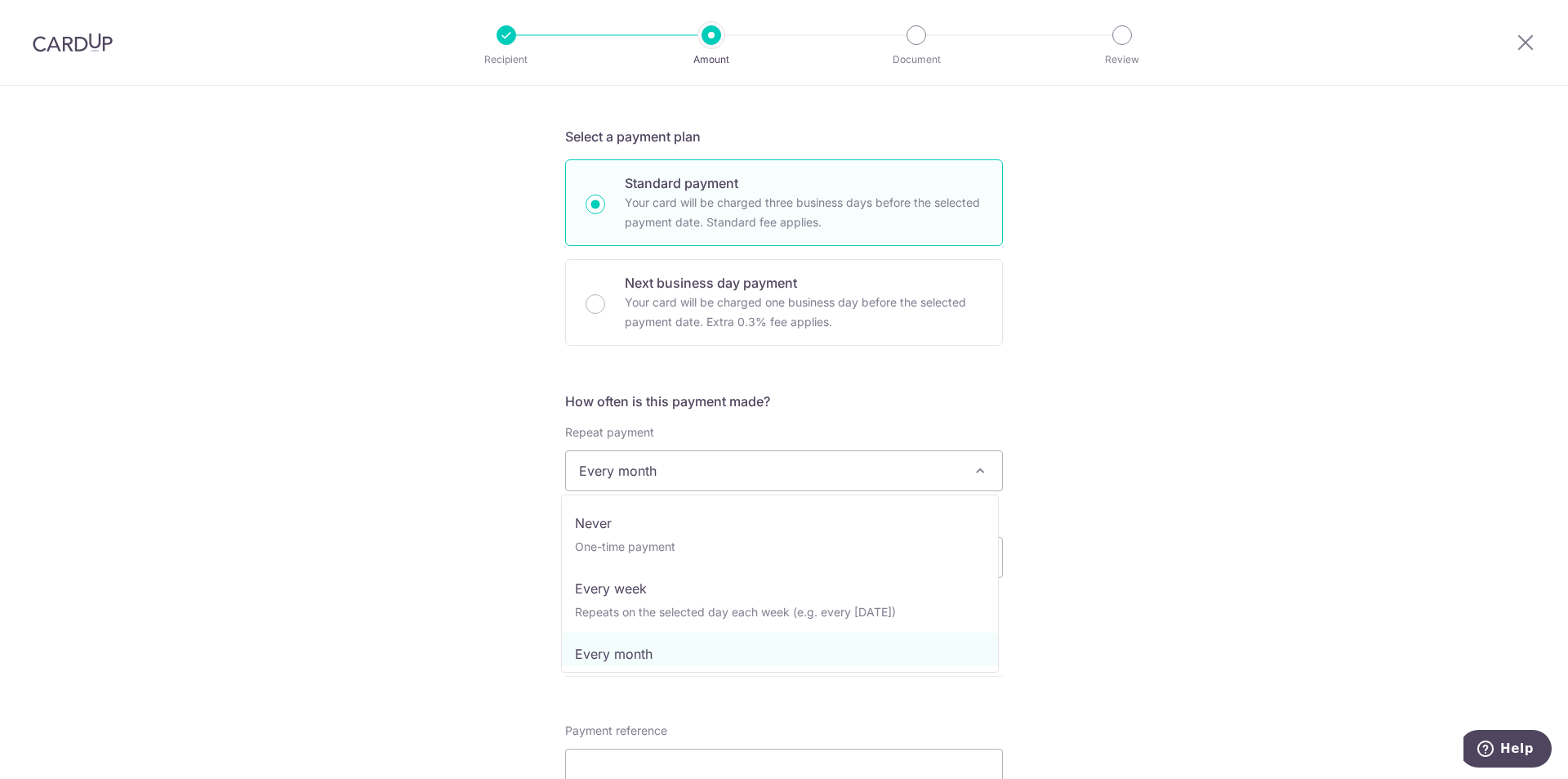
click at [766, 472] on span "Every month" at bounding box center [784, 471] width 436 height 40
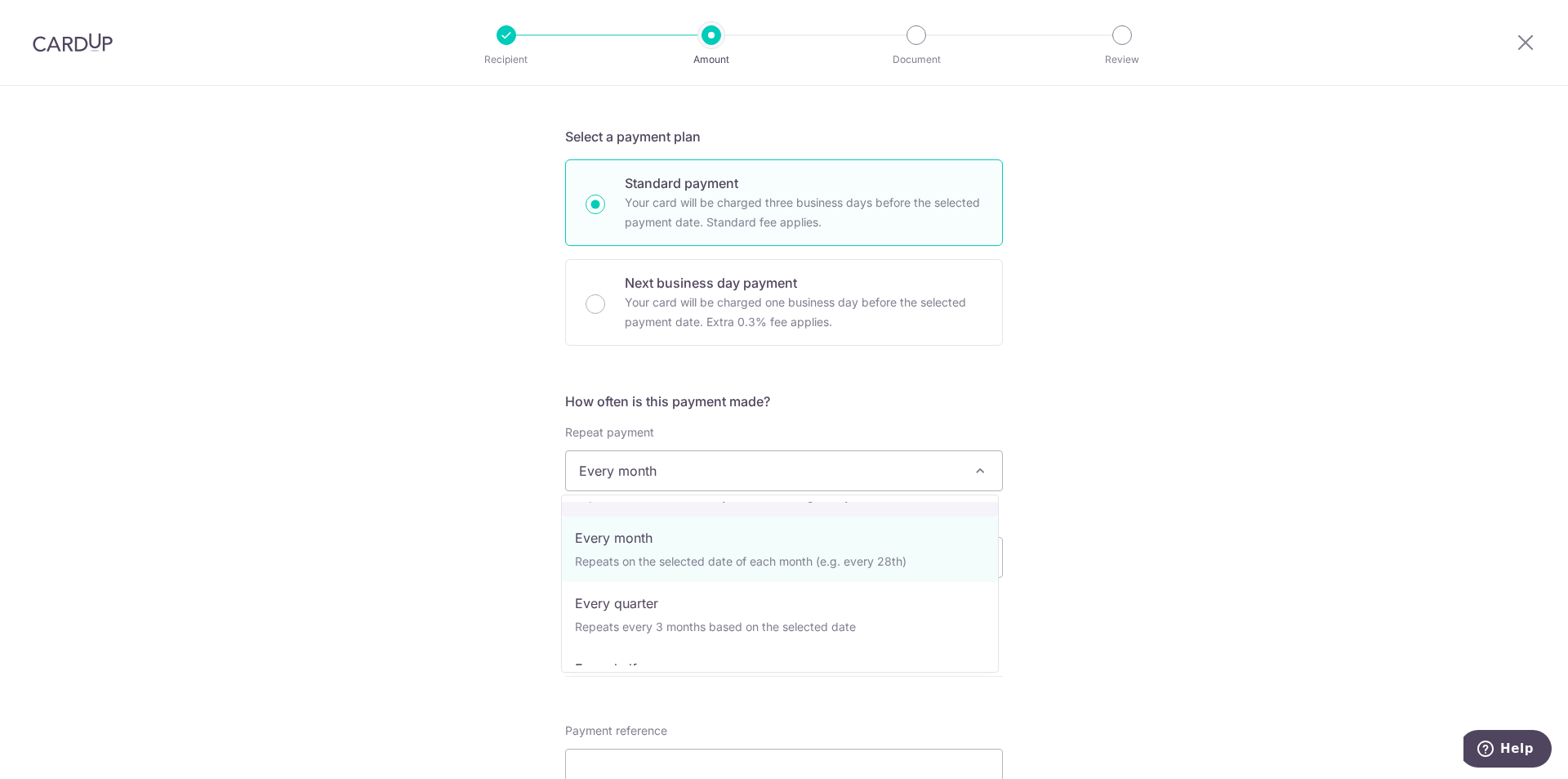
scroll to position [163, 0]
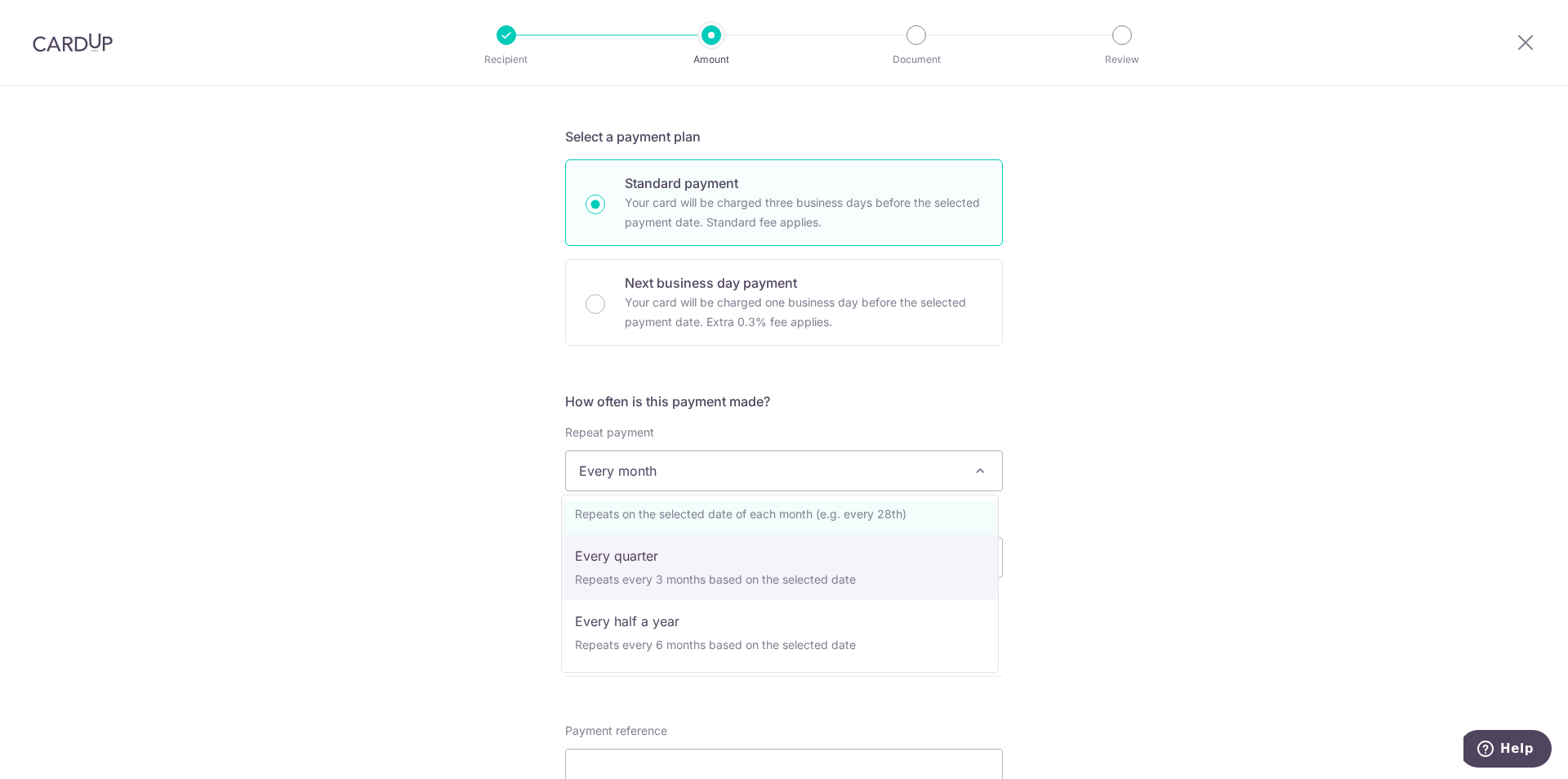
select select "4"
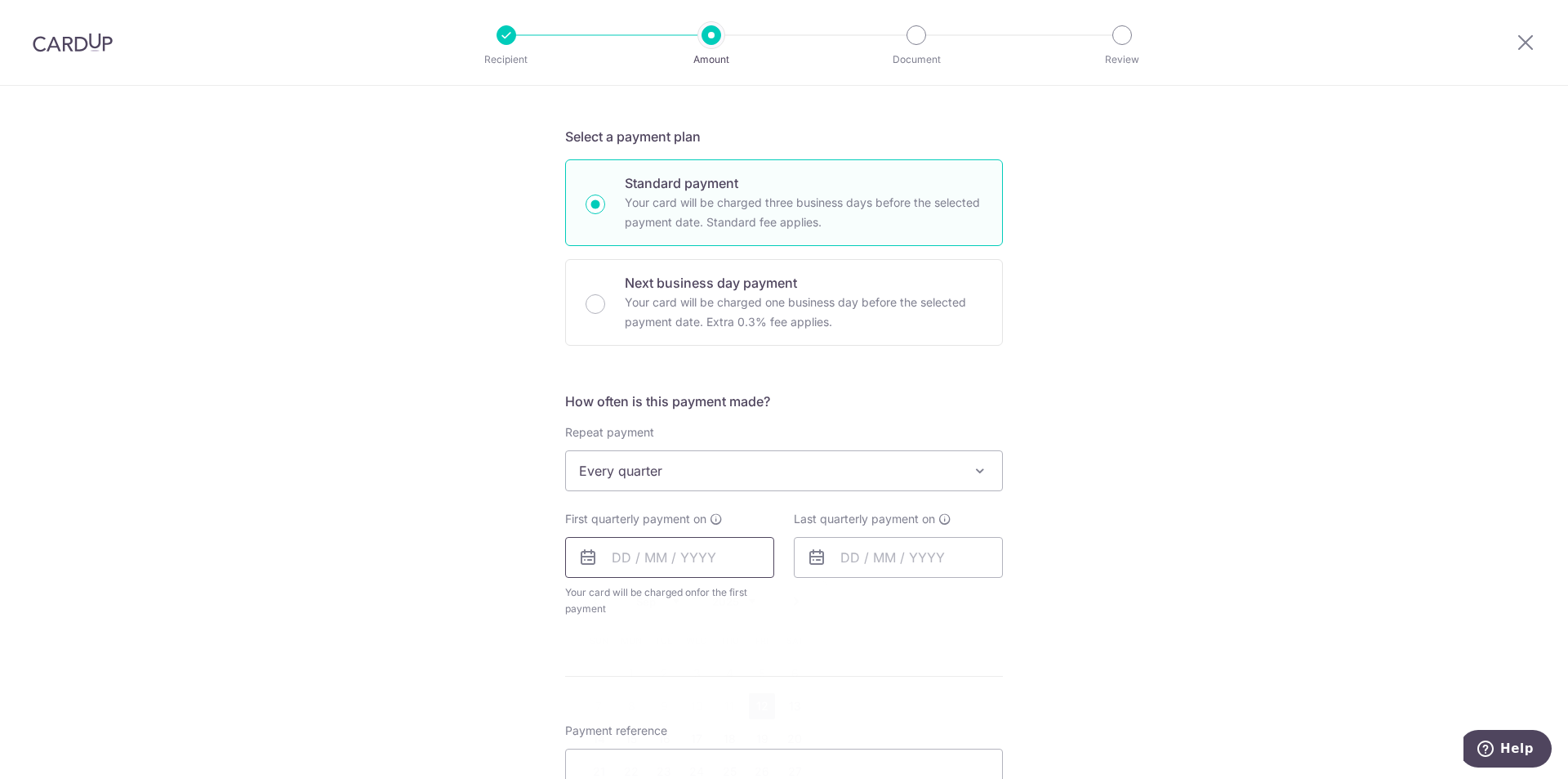
click at [684, 557] on input "text" at bounding box center [670, 558] width 209 height 41
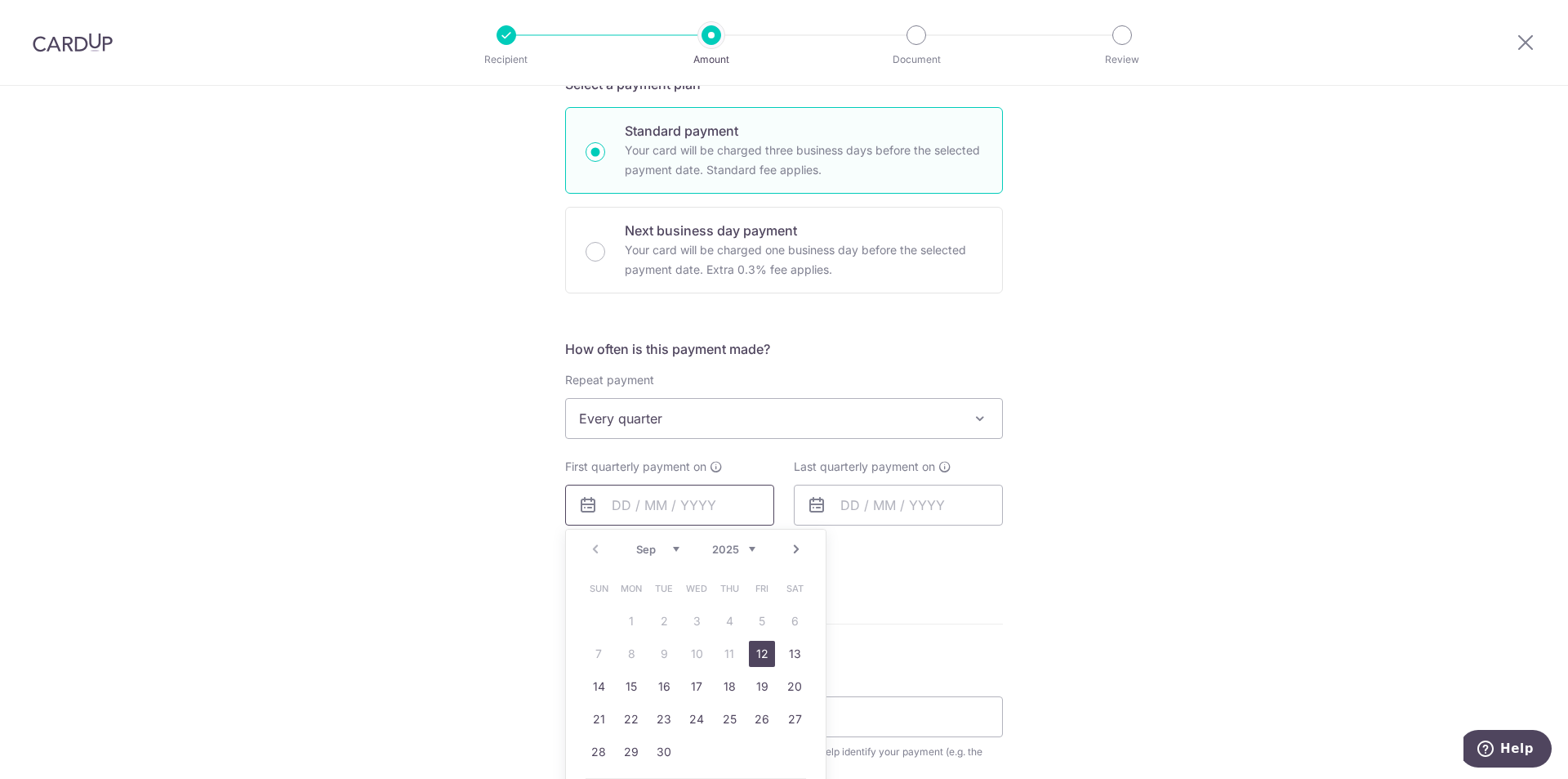
scroll to position [408, 0]
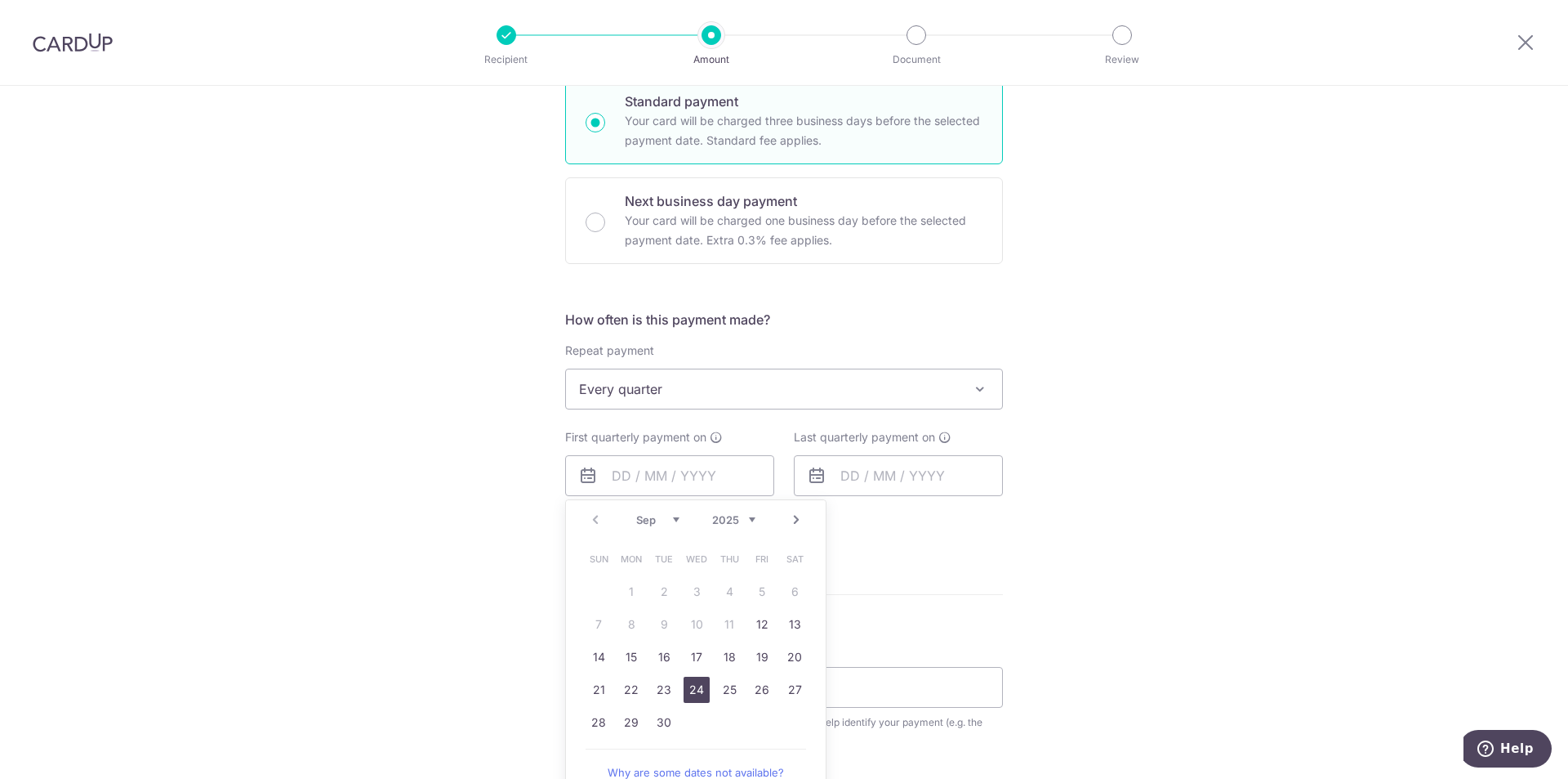
click at [692, 680] on link "24" at bounding box center [696, 689] width 26 height 26
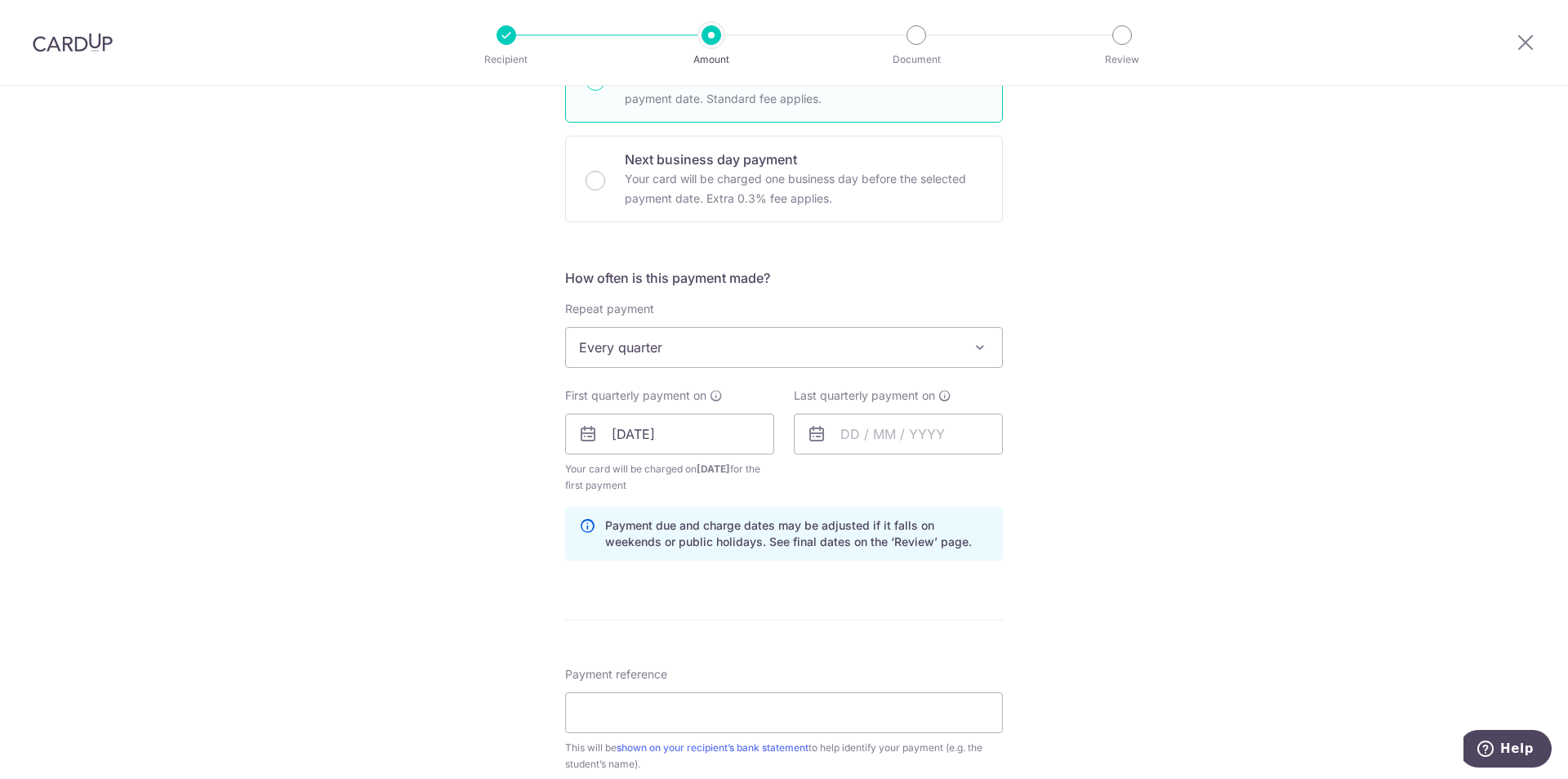
scroll to position [490, 0]
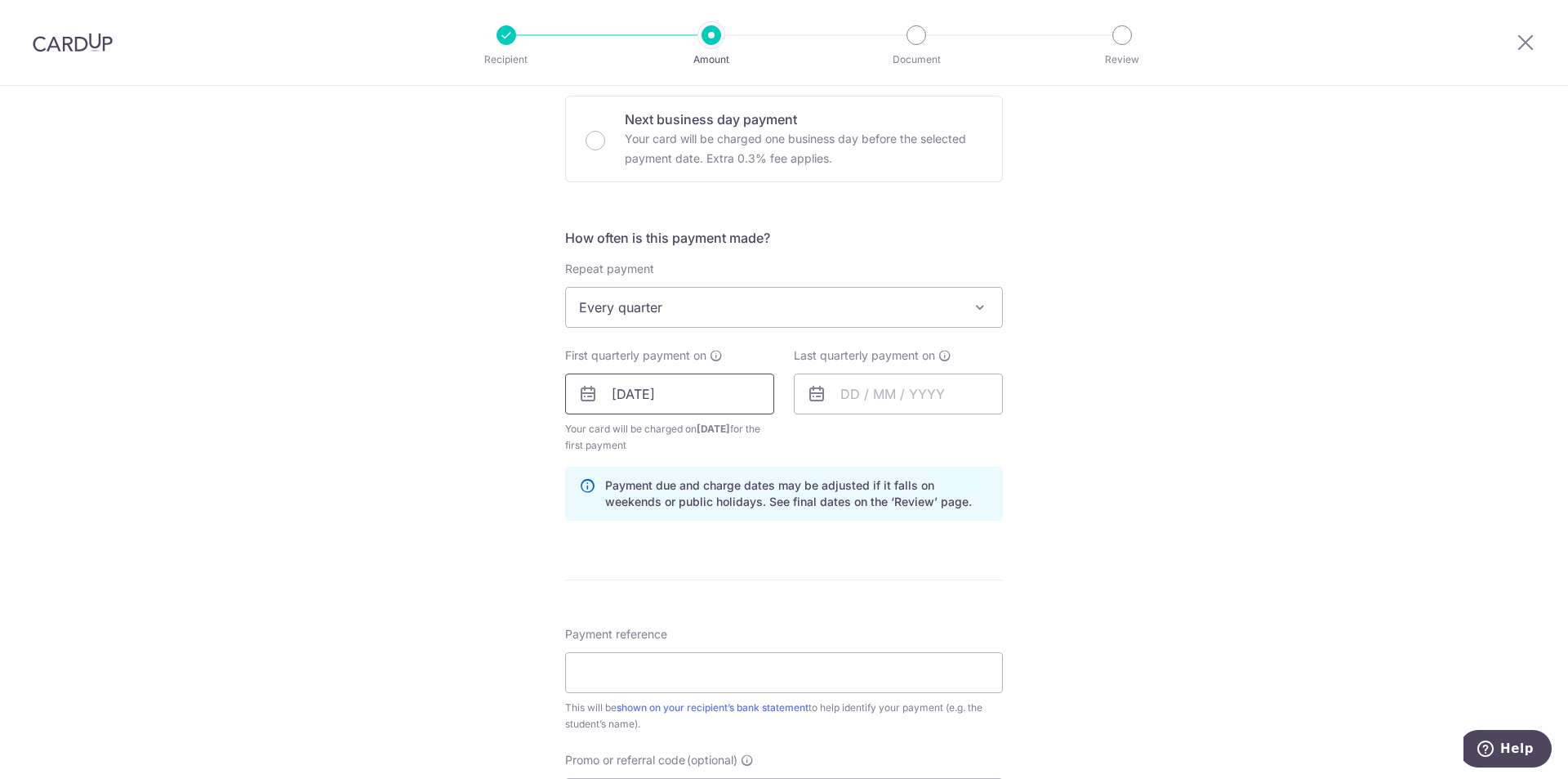
click at [656, 398] on input "24/09/2025" at bounding box center [670, 393] width 209 height 41
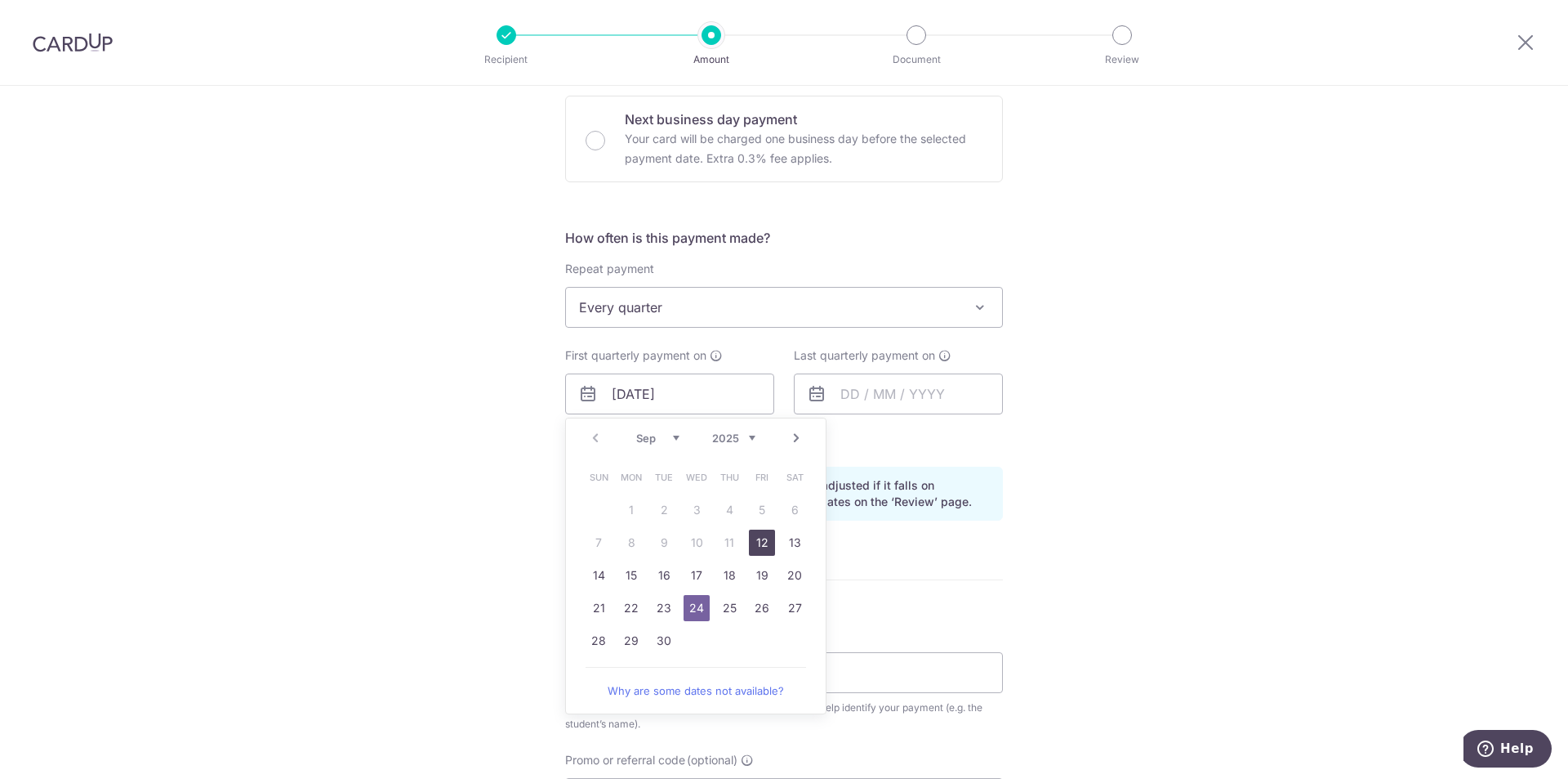
click at [767, 538] on link "12" at bounding box center [762, 542] width 26 height 26
type input "12/09/2025"
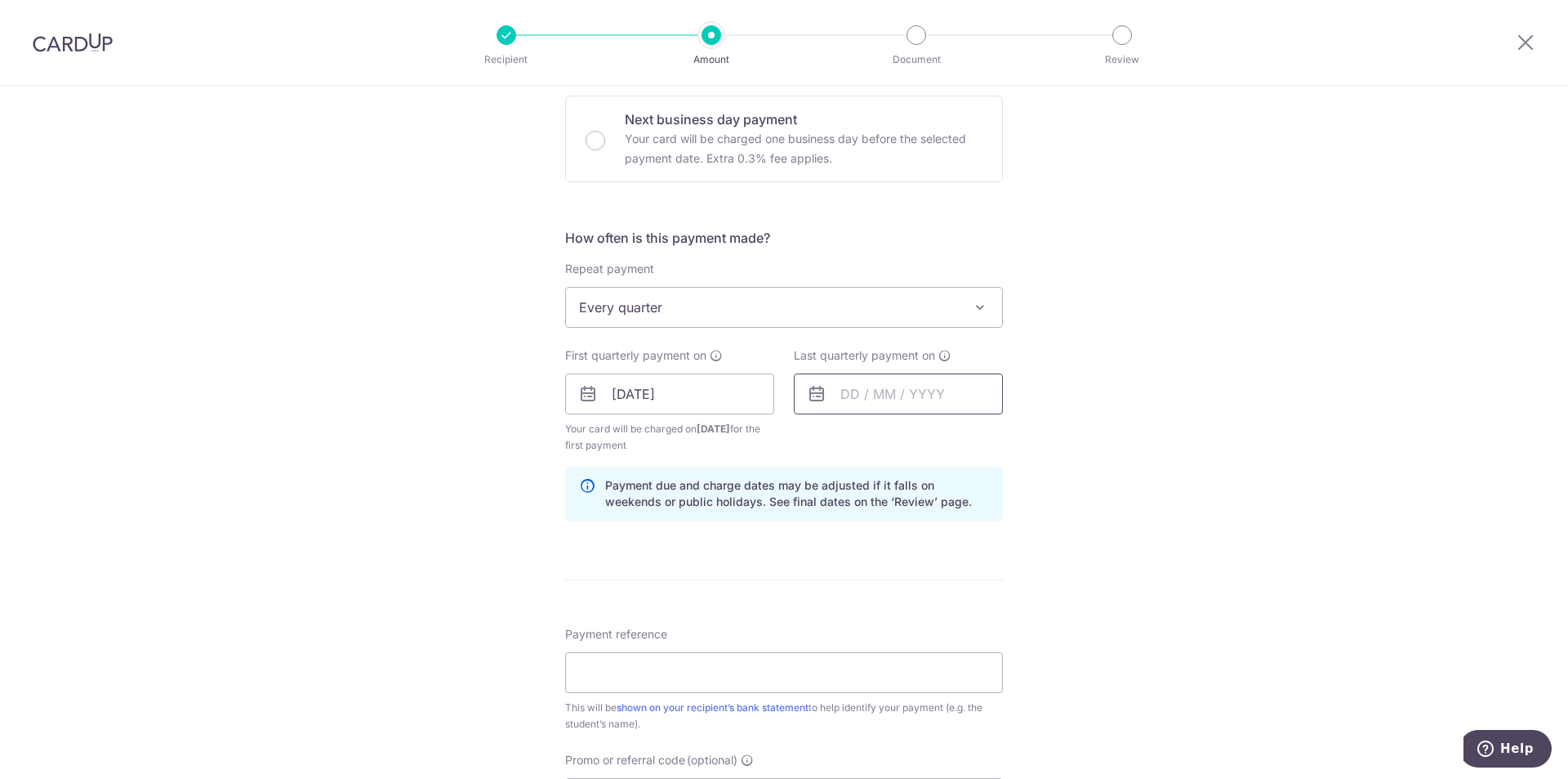
click at [840, 397] on input "text" at bounding box center [898, 393] width 209 height 41
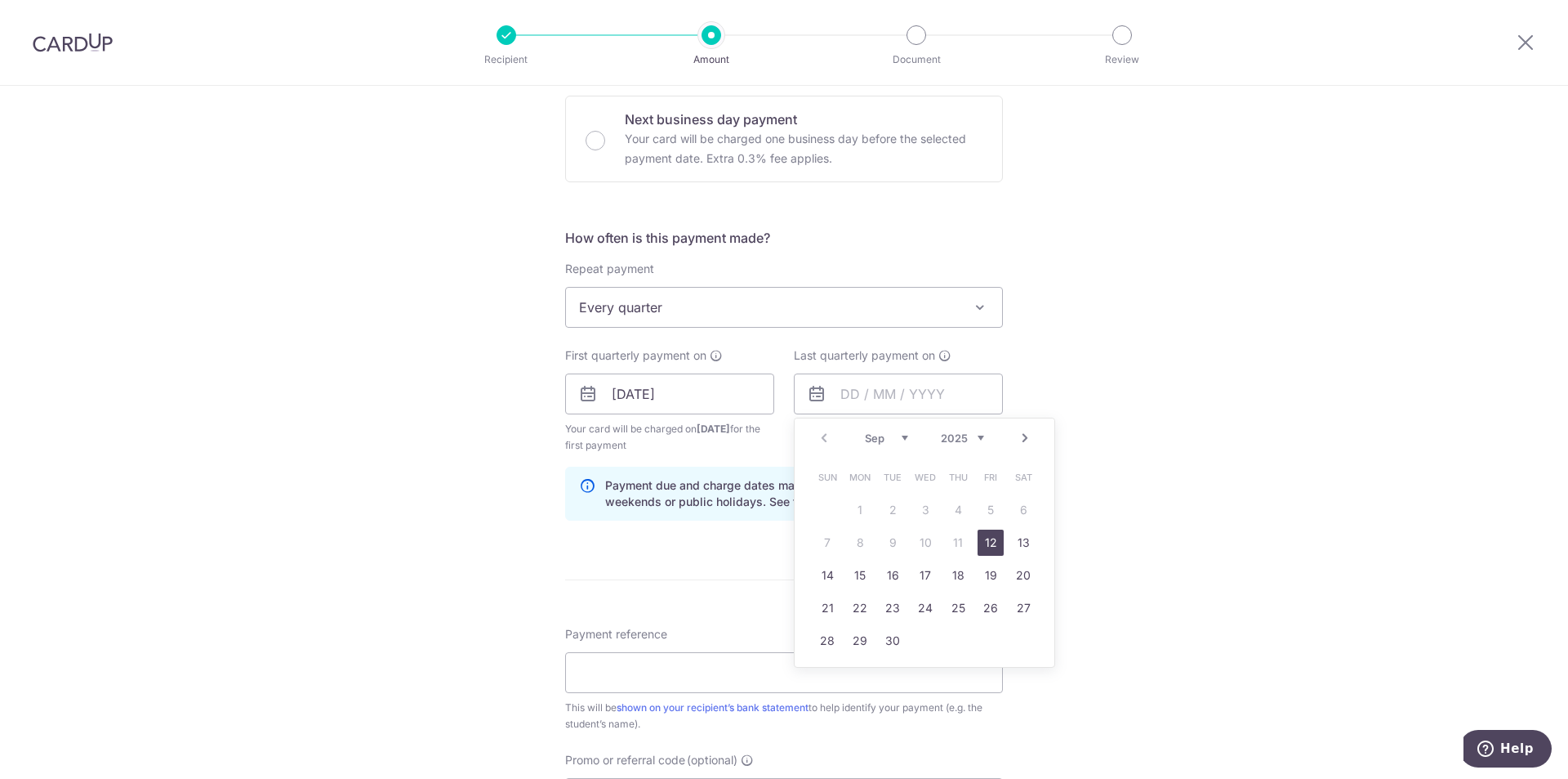
click at [1024, 440] on link "Next" at bounding box center [1024, 437] width 19 height 19
click at [922, 609] on link "24" at bounding box center [925, 607] width 26 height 26
type input "24/12/2025"
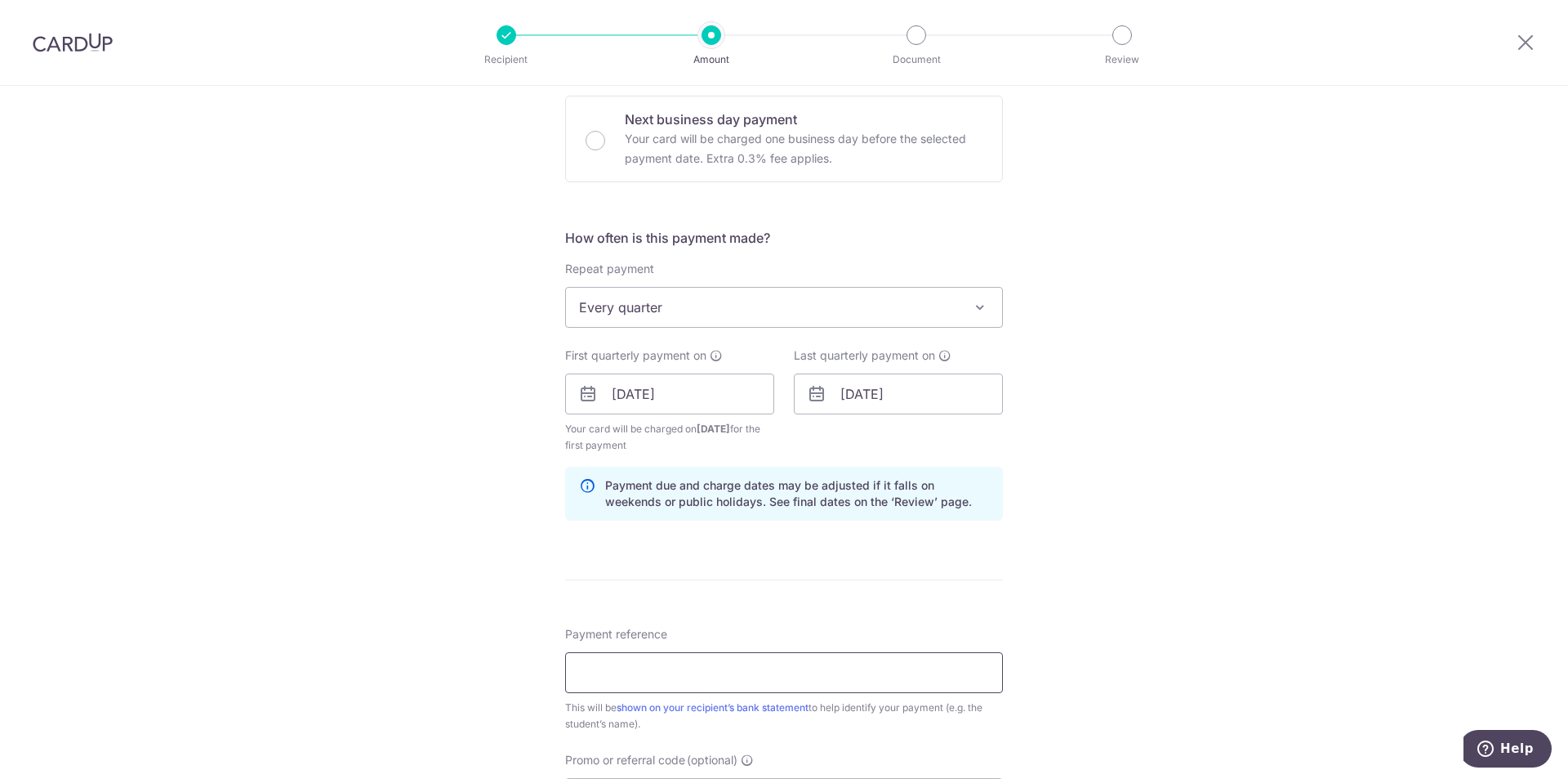
click at [704, 675] on input "Payment reference" at bounding box center [784, 672] width 438 height 41
click at [662, 680] on input "Payment reference" at bounding box center [784, 672] width 438 height 41
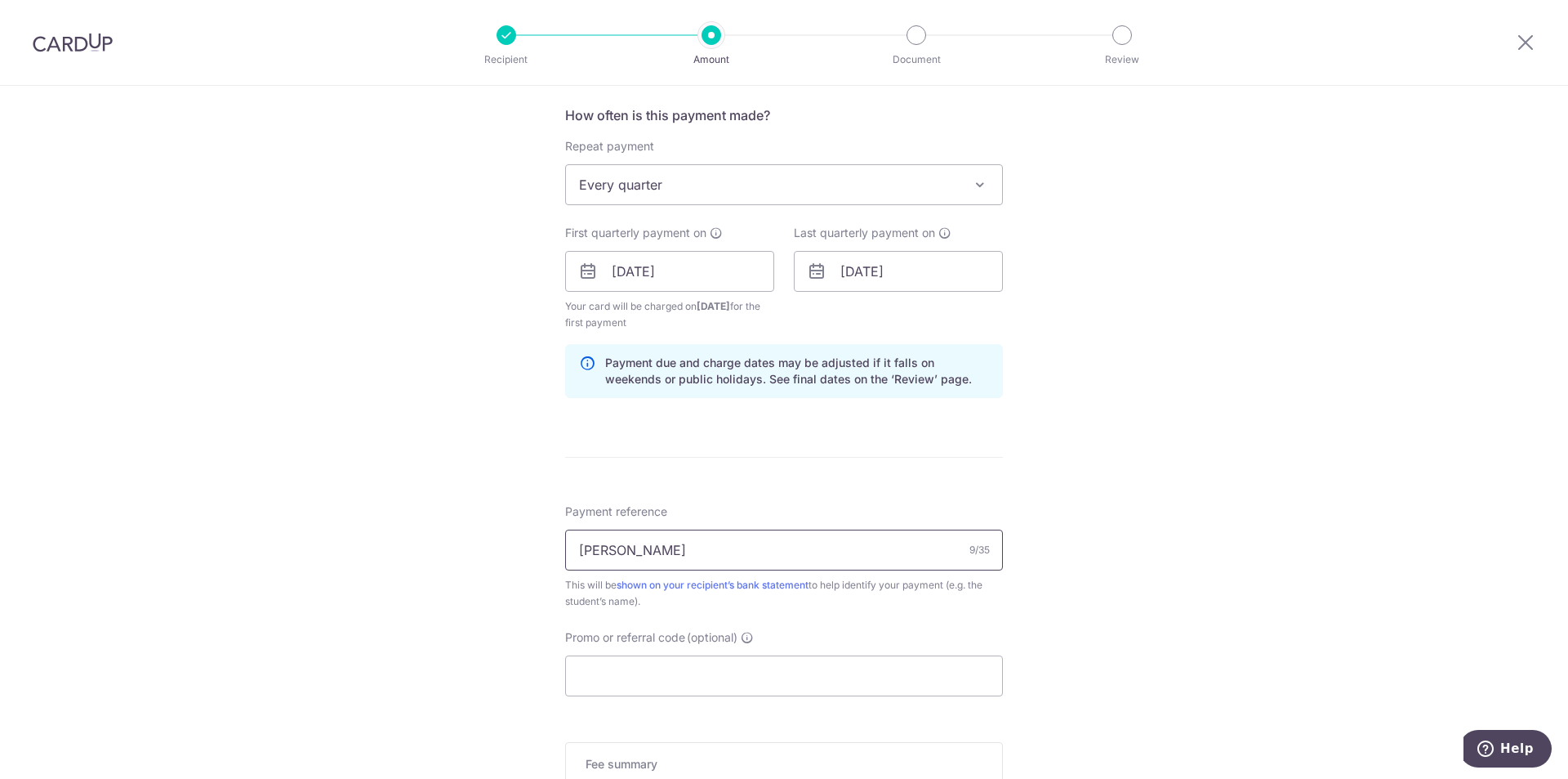
scroll to position [654, 0]
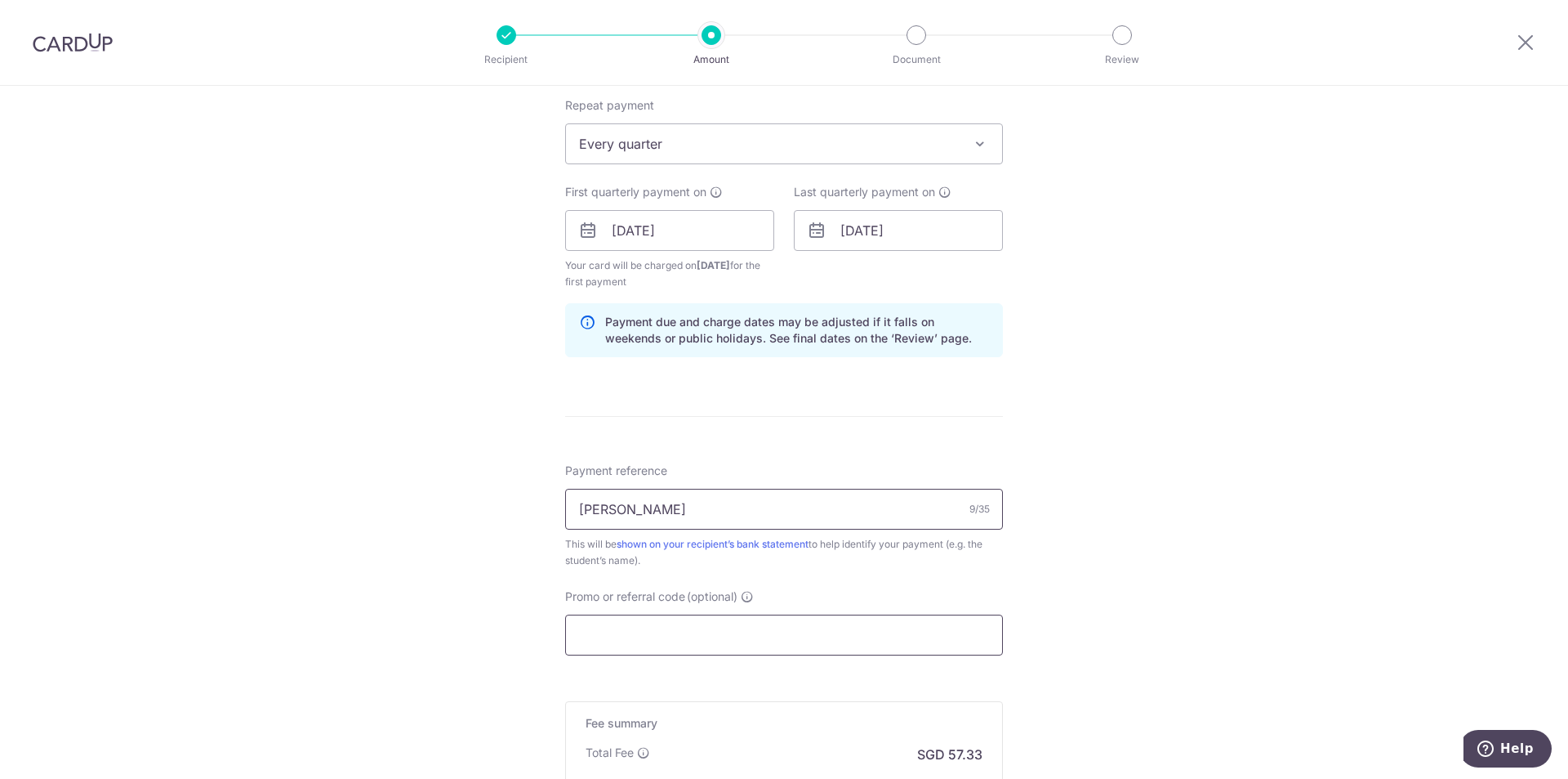
type input "Iris Quek"
click at [678, 618] on input "Promo or referral code (optional)" at bounding box center [784, 635] width 438 height 41
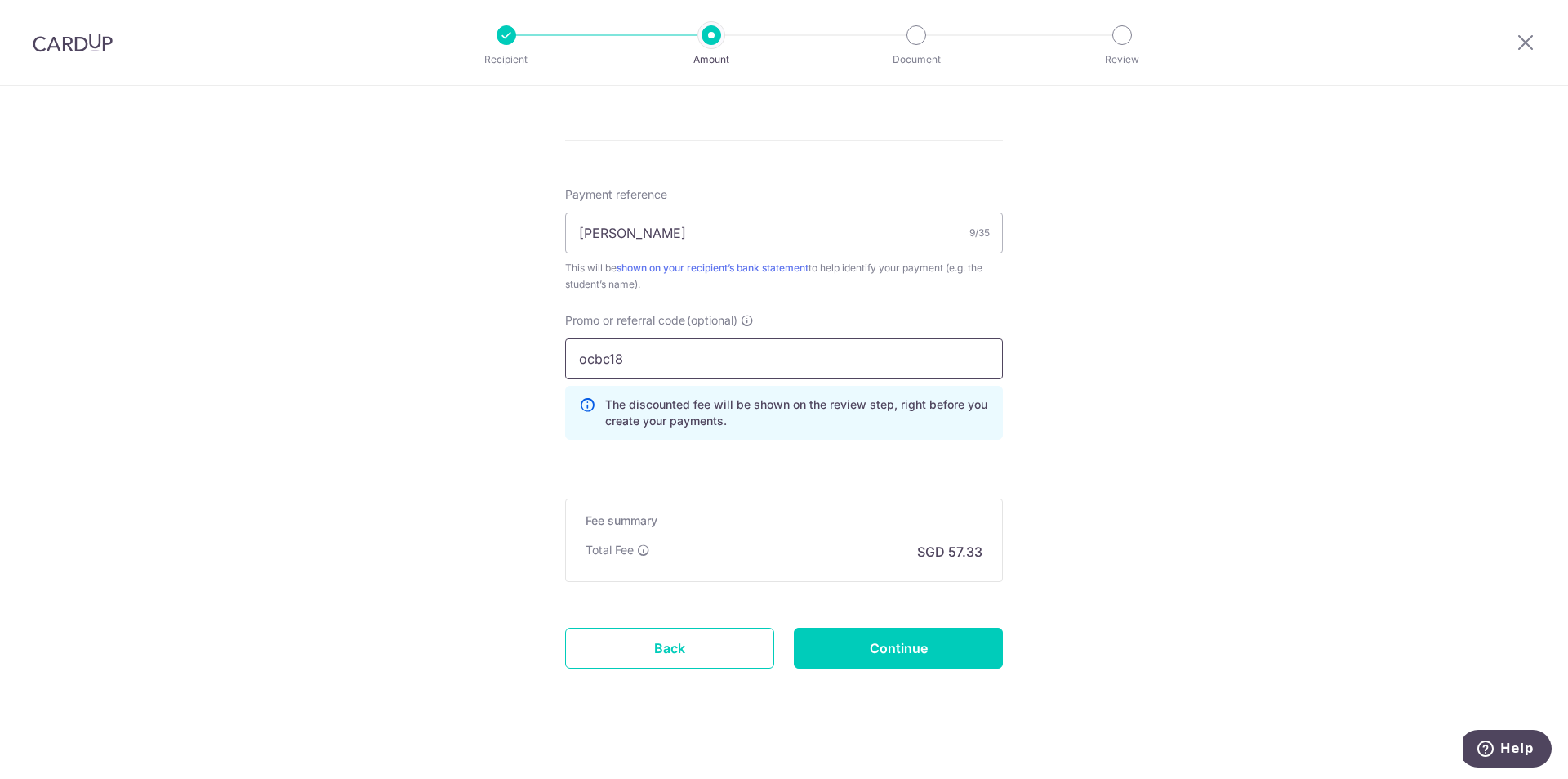
scroll to position [942, 0]
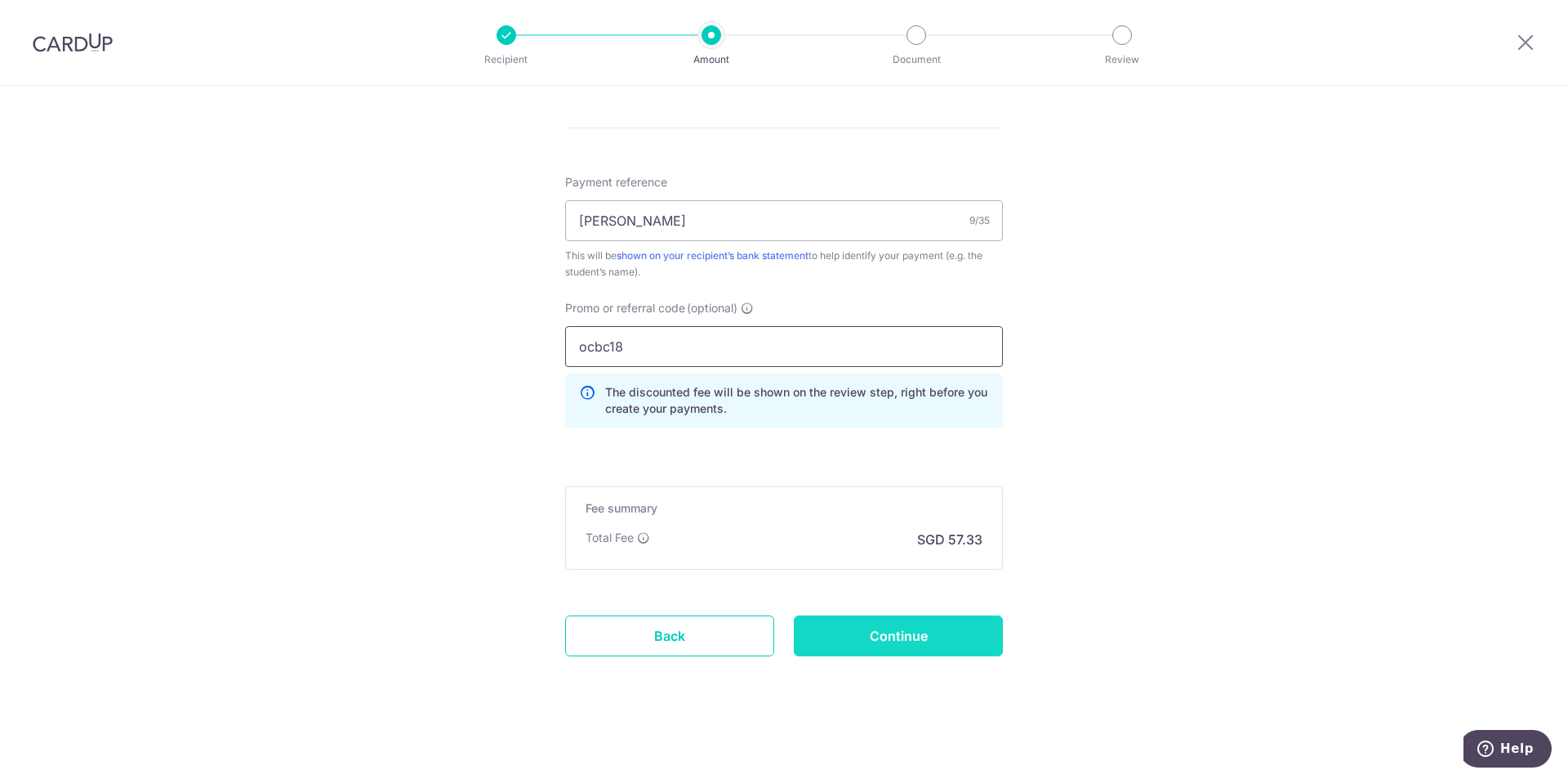
type input "ocbc18"
click at [860, 643] on input "Continue" at bounding box center [898, 636] width 209 height 41
type input "Create Schedule"
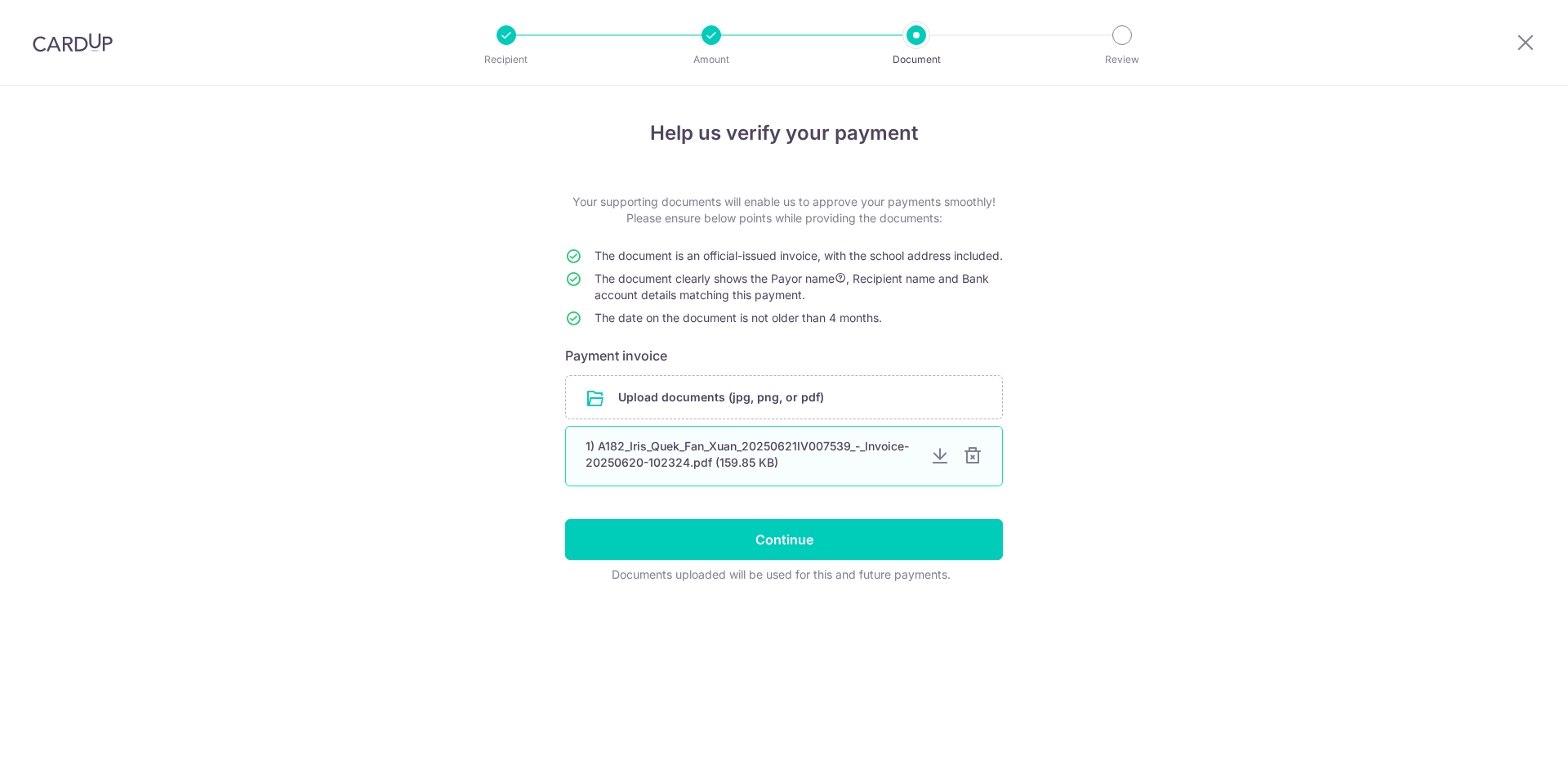
click at [979, 466] on div at bounding box center [972, 456] width 19 height 19
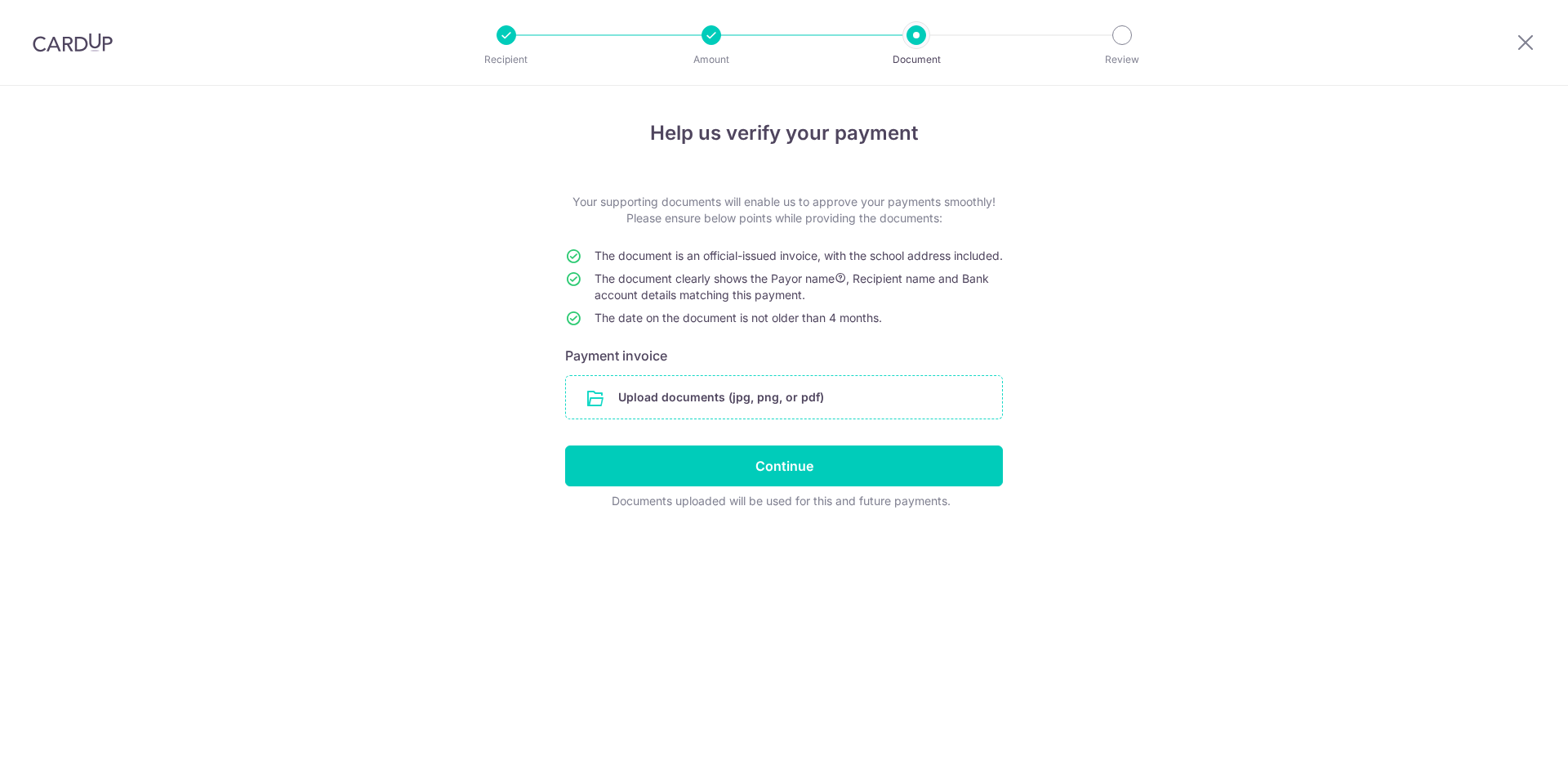
click at [804, 419] on input "file" at bounding box center [784, 397] width 436 height 42
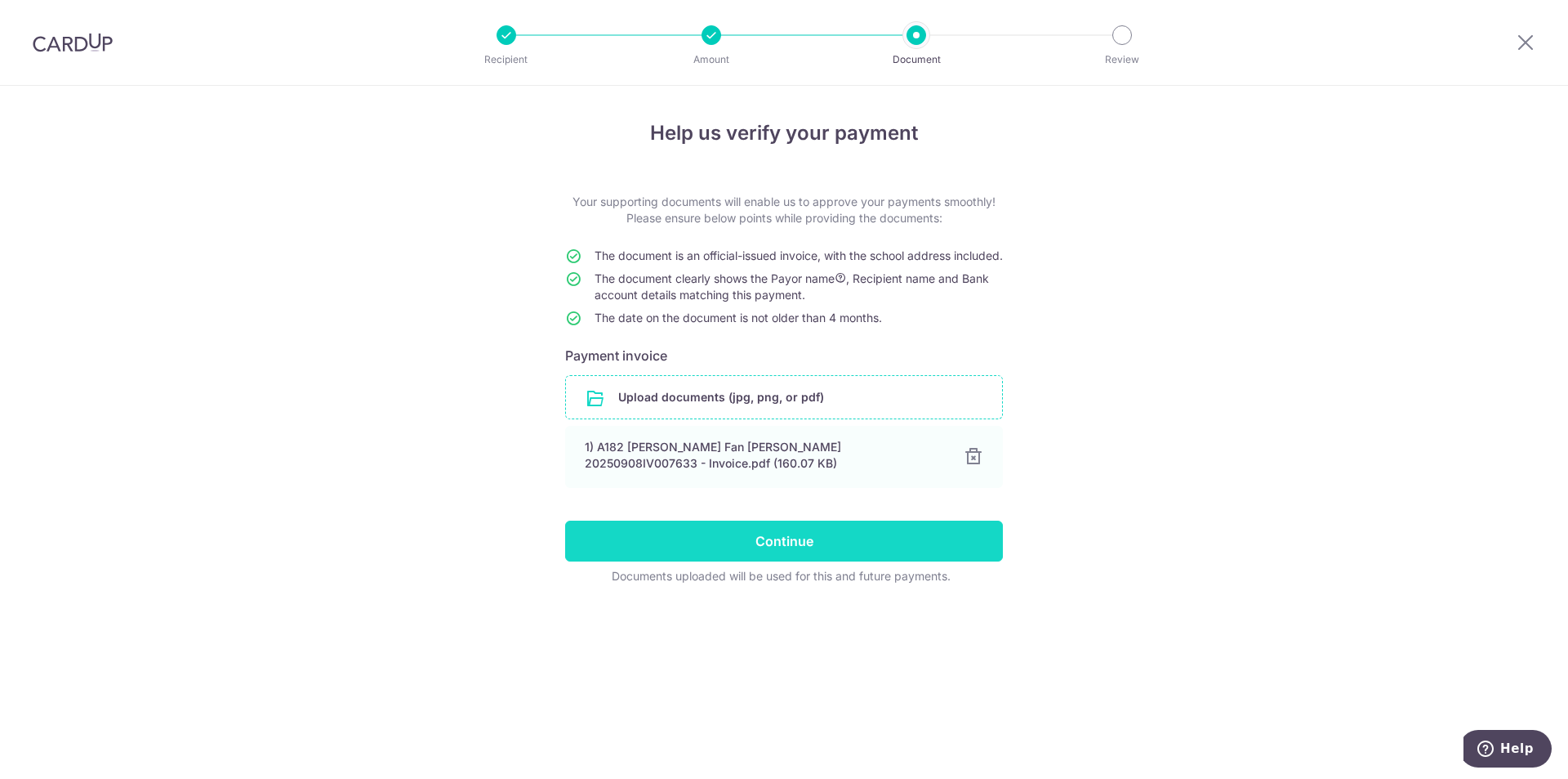
click at [795, 562] on input "Continue" at bounding box center [784, 541] width 438 height 41
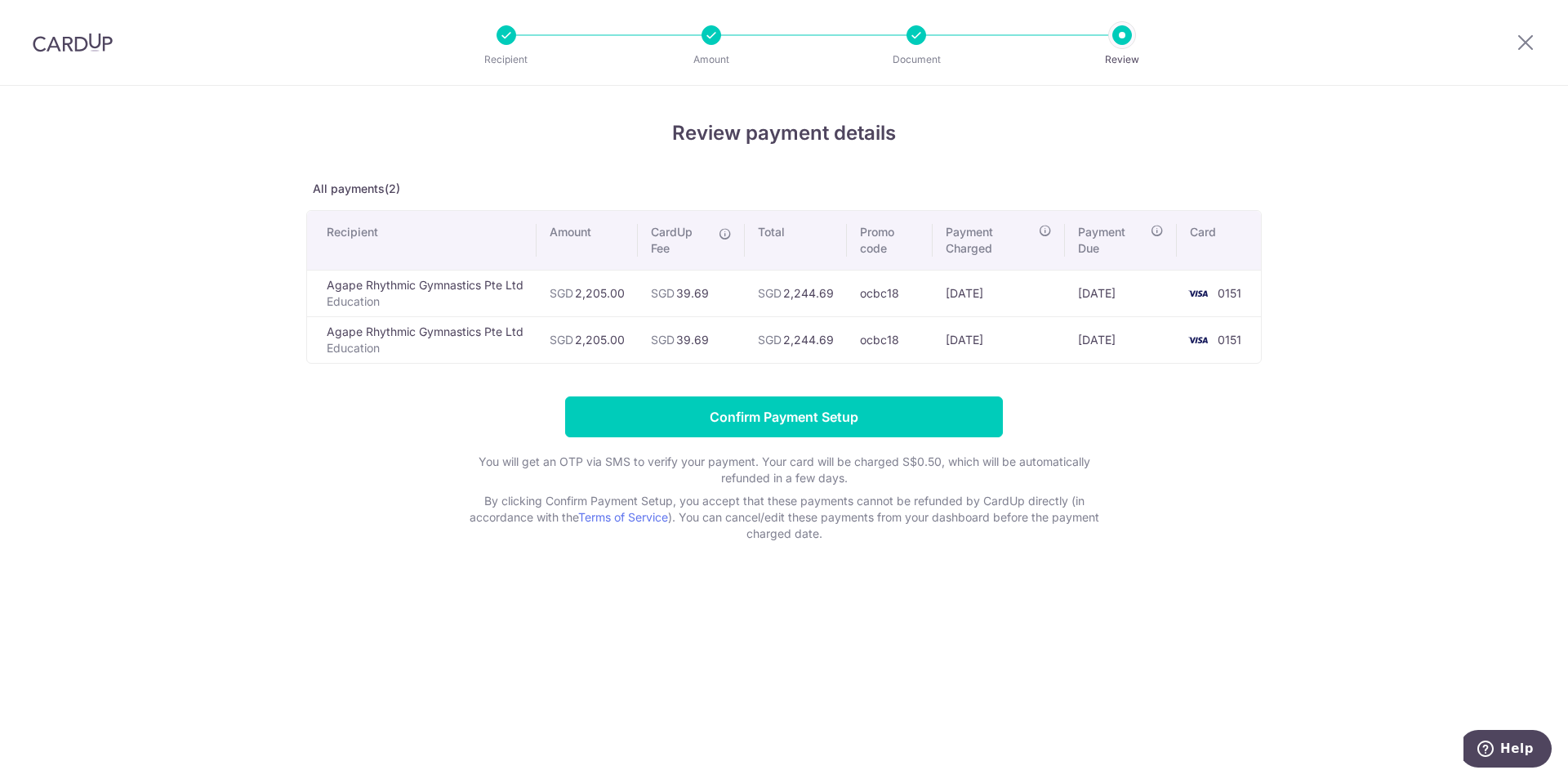
drag, startPoint x: 0, startPoint y: 0, endPoint x: 671, endPoint y: 562, distance: 875.3
click at [671, 562] on div "Review payment details All payments(2) Recipient Amount CardUp Fee Total Promo …" at bounding box center [784, 432] width 1568 height 693
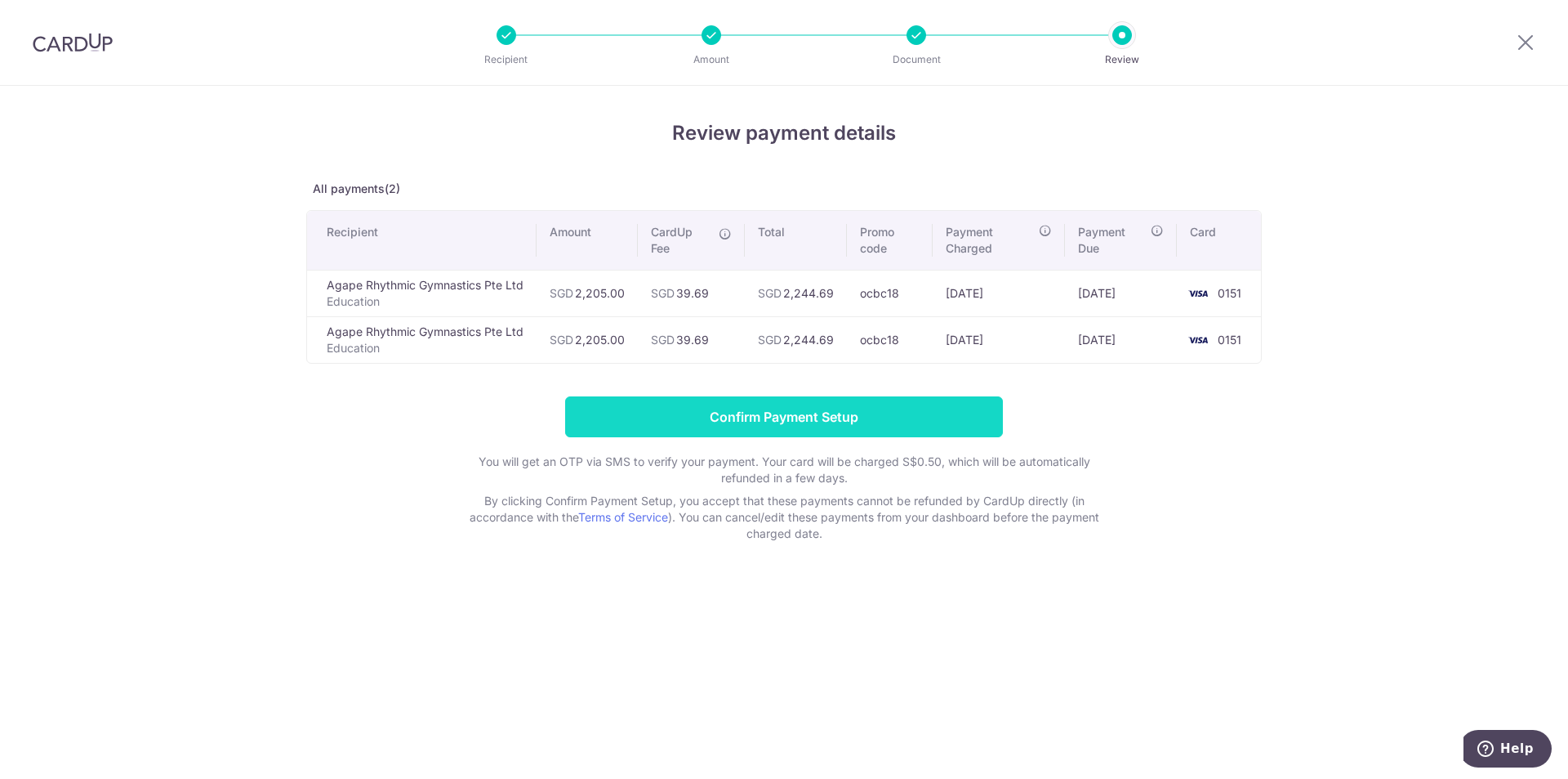
click at [746, 425] on input "Confirm Payment Setup" at bounding box center [784, 417] width 438 height 41
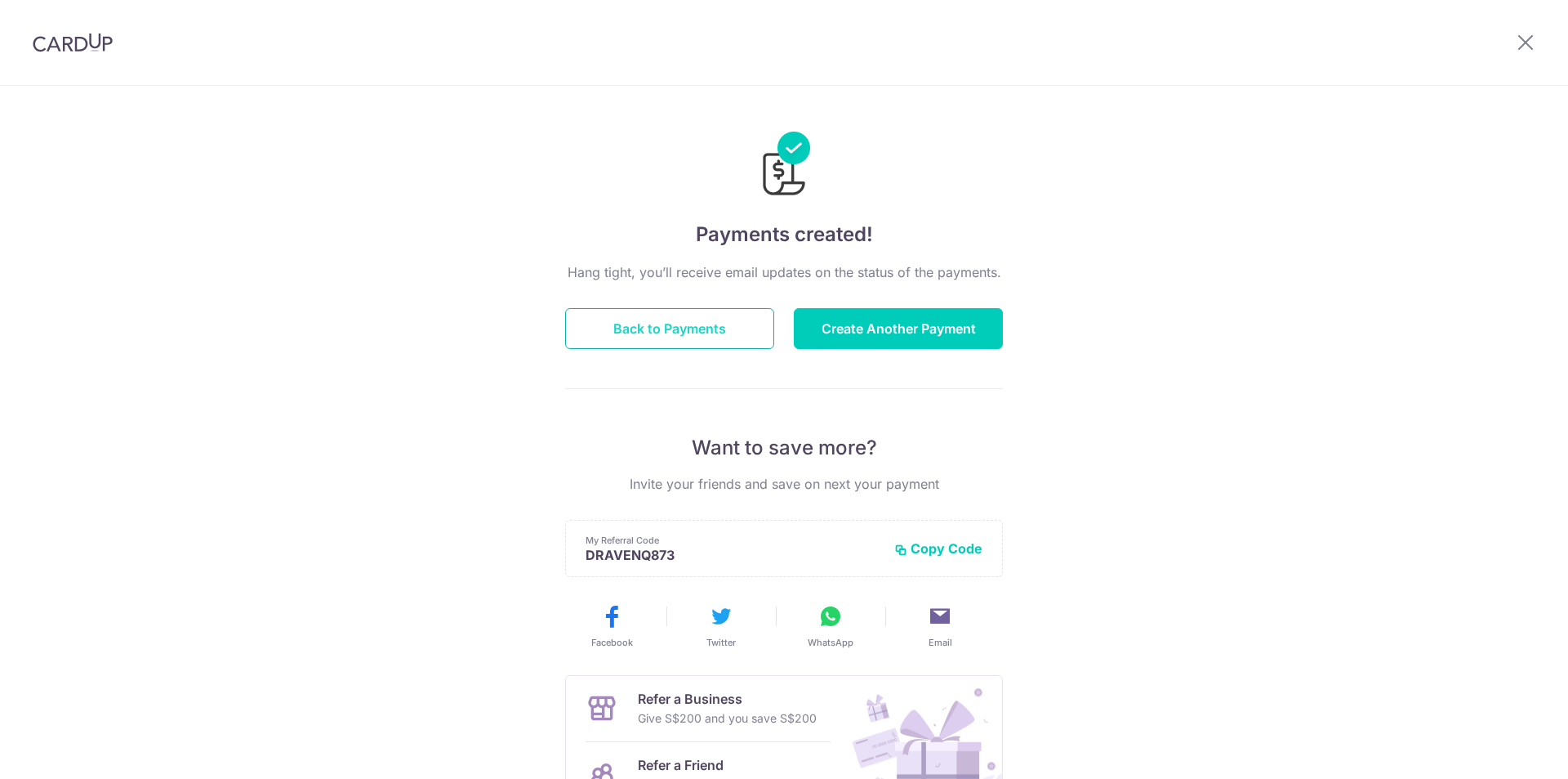
click at [731, 336] on button "Back to Payments" at bounding box center [670, 328] width 209 height 41
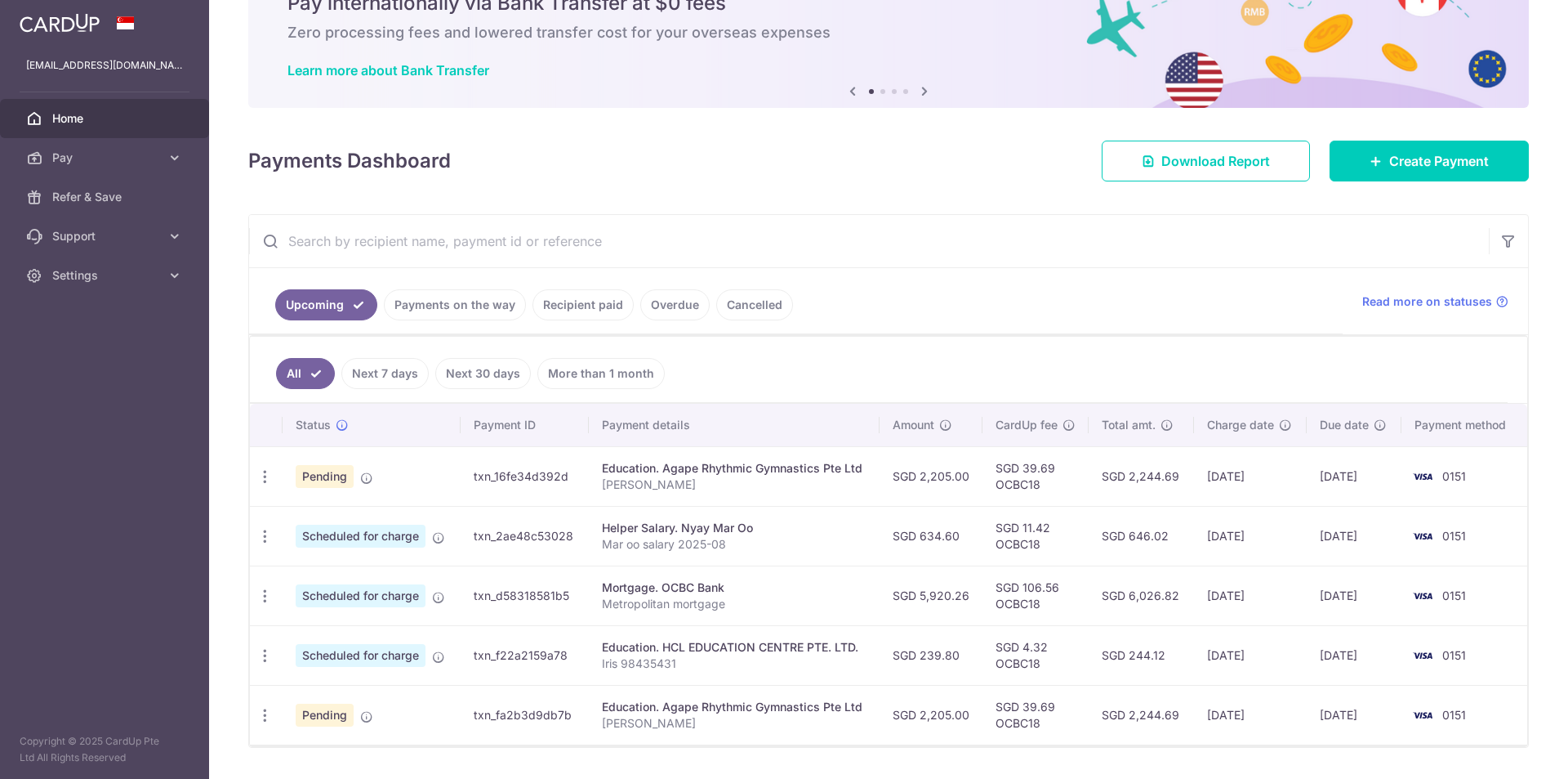
scroll to position [127, 0]
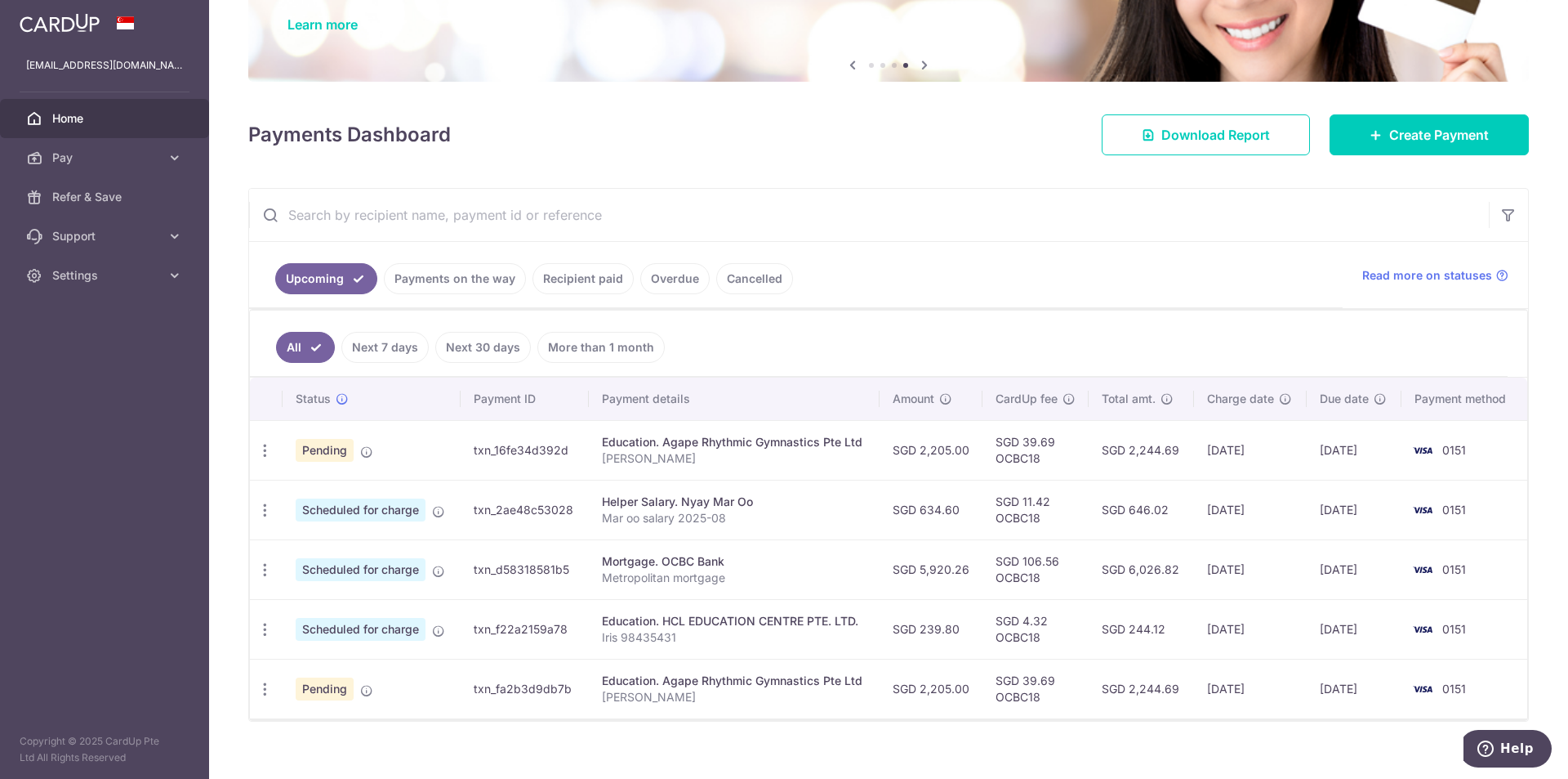
click at [959, 310] on hr at bounding box center [889, 310] width 1278 height 1
drag, startPoint x: 918, startPoint y: 510, endPoint x: 959, endPoint y: 506, distance: 41.2
click at [959, 506] on td "SGD 634.60" at bounding box center [931, 510] width 103 height 60
copy td "634.60"
